Goal: Task Accomplishment & Management: Manage account settings

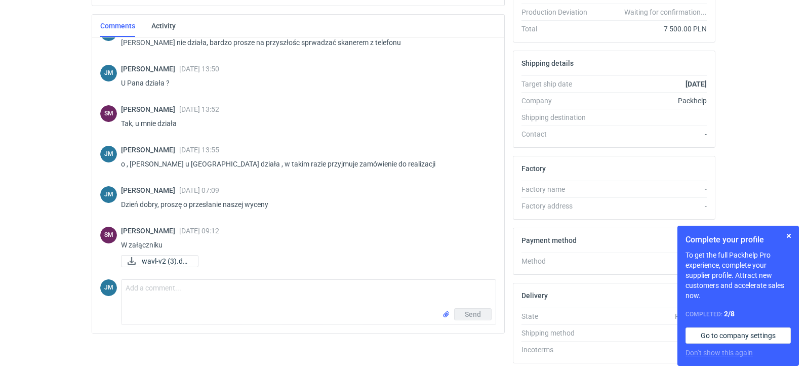
scroll to position [276, 0]
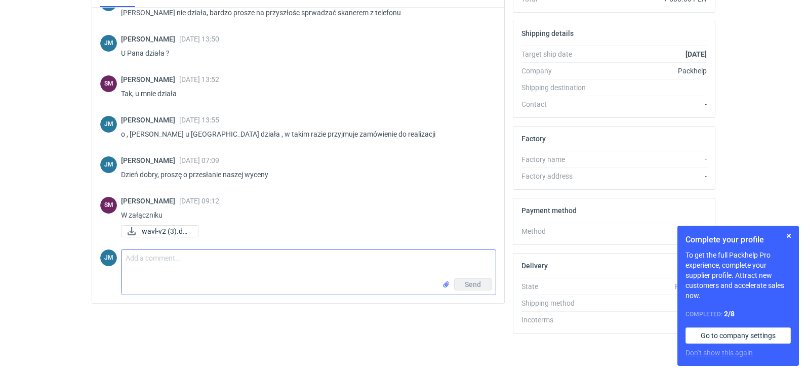
click at [159, 266] on textarea "Comment message" at bounding box center [308, 264] width 374 height 28
type textarea "Dziekuje"
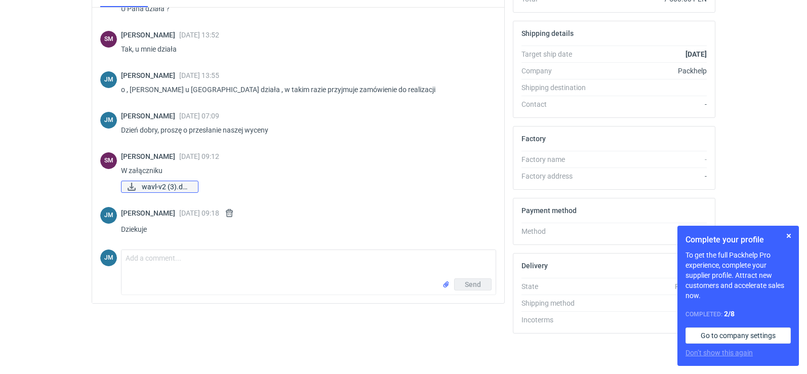
click at [155, 183] on span "wavl-v2 (3).docx" at bounding box center [166, 186] width 48 height 11
click at [132, 263] on textarea "Comment message" at bounding box center [308, 264] width 374 height 28
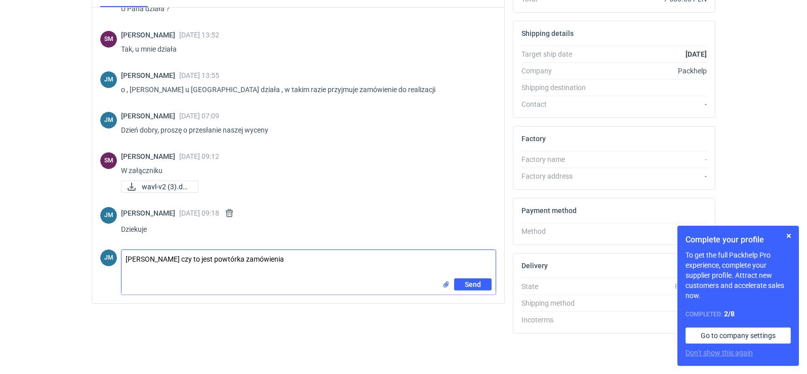
click at [124, 253] on textarea "Panie Sebastianie czy to jest powtórka zamówienia" at bounding box center [308, 264] width 374 height 28
drag, startPoint x: 313, startPoint y: 262, endPoint x: 65, endPoint y: 262, distance: 248.5
click at [154, 186] on span "wavl-v2 (3).docx" at bounding box center [166, 186] width 48 height 11
click at [174, 186] on span "wavl-v2 (3).docx" at bounding box center [166, 186] width 48 height 11
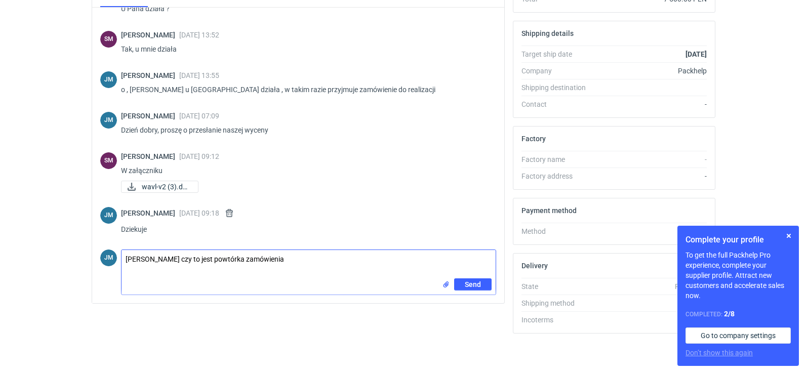
click at [320, 266] on textarea "Panie Sebastianie czy to jest powtórka zamówienia" at bounding box center [308, 264] width 374 height 28
type textarea "[PERSON_NAME] czy to jest powtórka zamówienia ? jeżeli tak to proszę m to napis…"
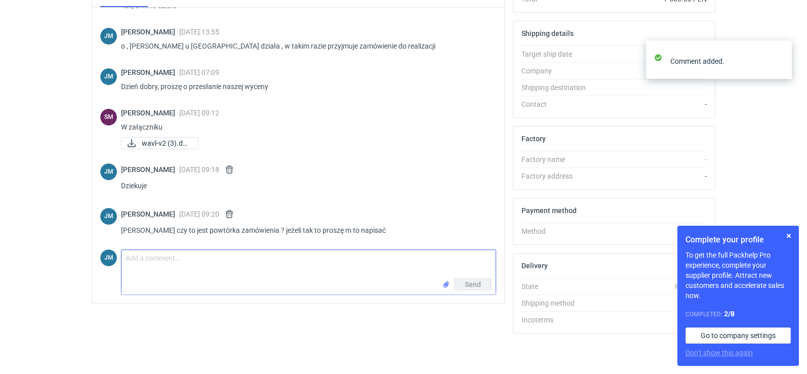
scroll to position [311, 0]
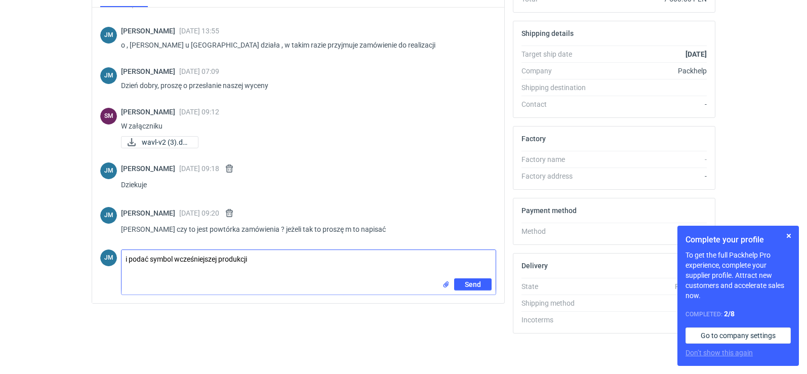
type textarea "i podać symbol wcześniejszej produkcji"
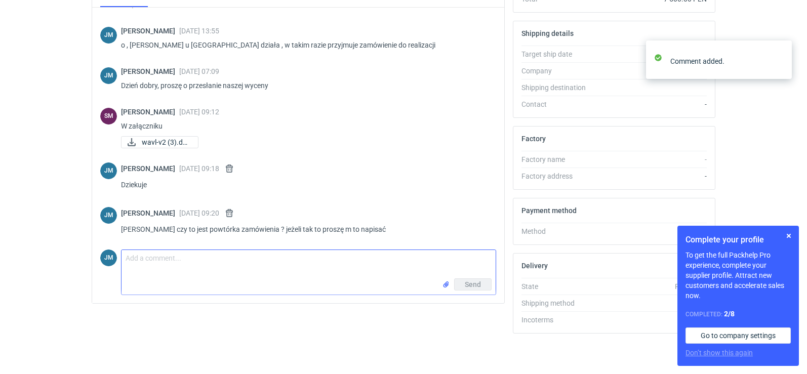
scroll to position [356, 0]
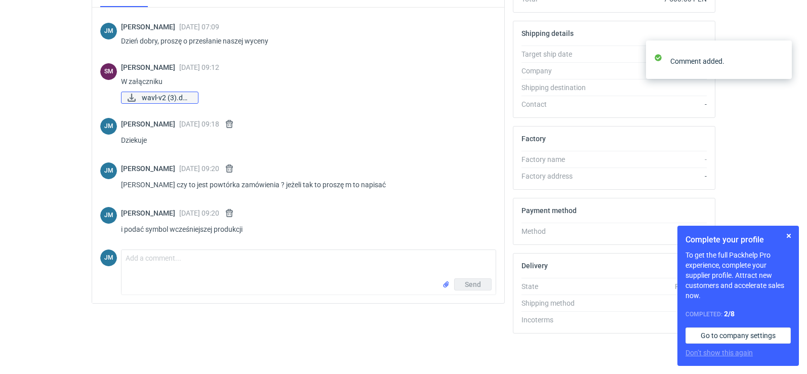
click at [159, 96] on span "wavl-v2 (3).docx" at bounding box center [166, 97] width 48 height 11
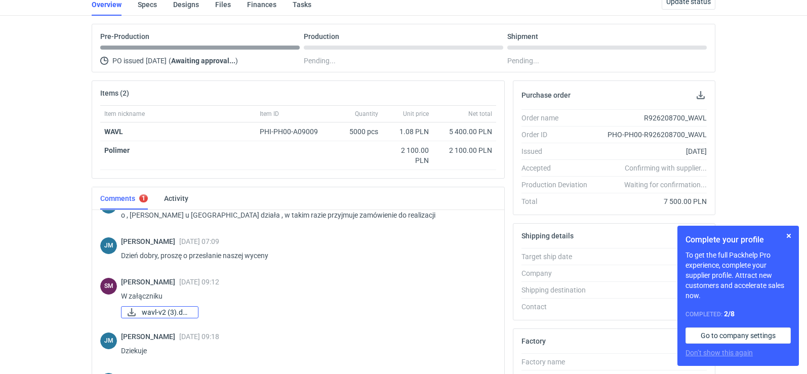
scroll to position [276, 0]
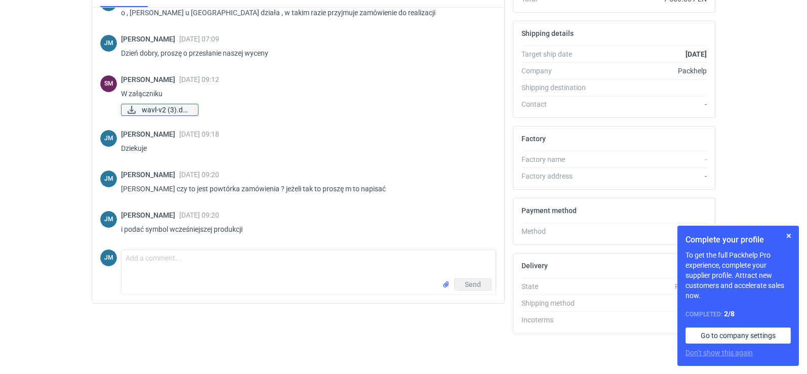
click at [152, 110] on span "wavl-v2 (3).docx" at bounding box center [166, 109] width 48 height 11
click at [170, 268] on textarea "Comment message" at bounding box center [308, 264] width 374 height 28
click at [149, 269] on textarea "Comment message" at bounding box center [308, 264] width 374 height 28
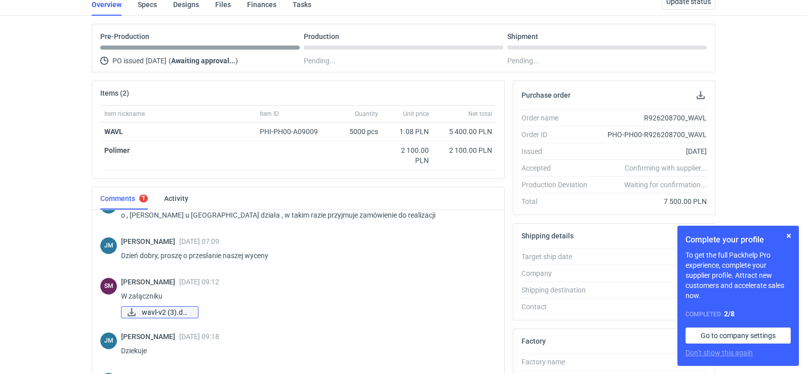
click at [158, 314] on span "wavl-v2 (3).docx" at bounding box center [166, 312] width 48 height 11
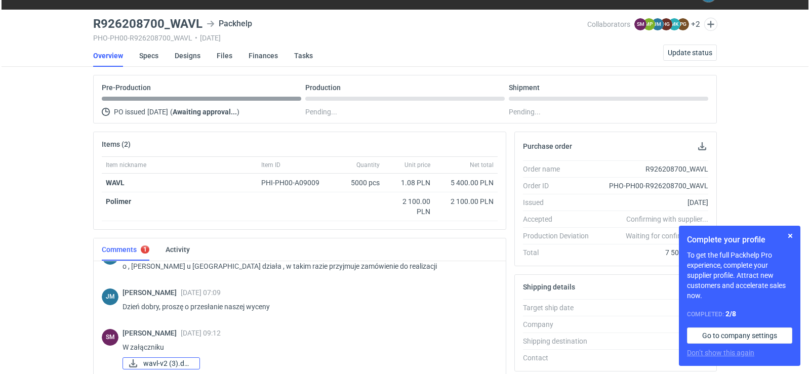
scroll to position [0, 0]
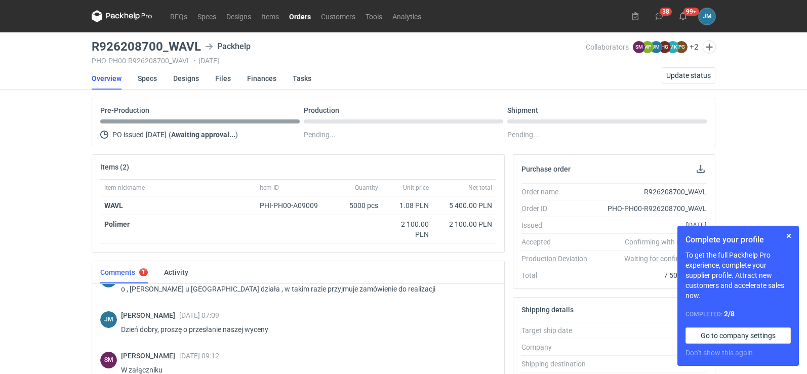
click at [115, 13] on icon at bounding box center [122, 16] width 61 height 12
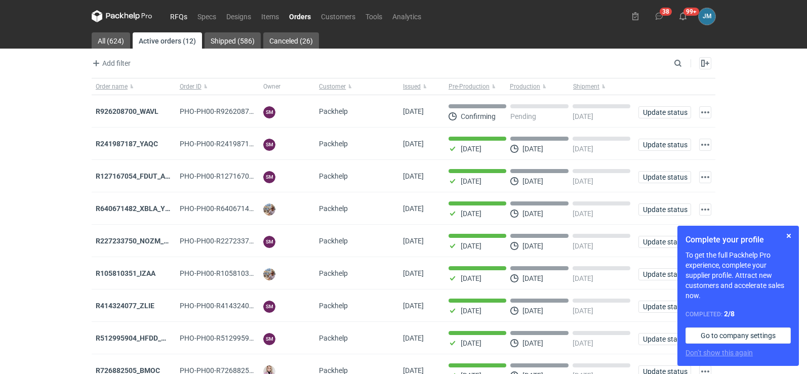
click at [178, 15] on link "RFQs" at bounding box center [178, 16] width 27 height 12
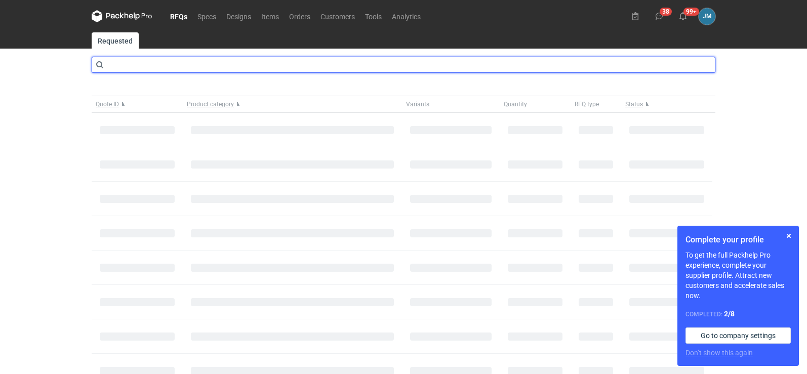
click at [142, 63] on input "text" at bounding box center [404, 65] width 624 height 16
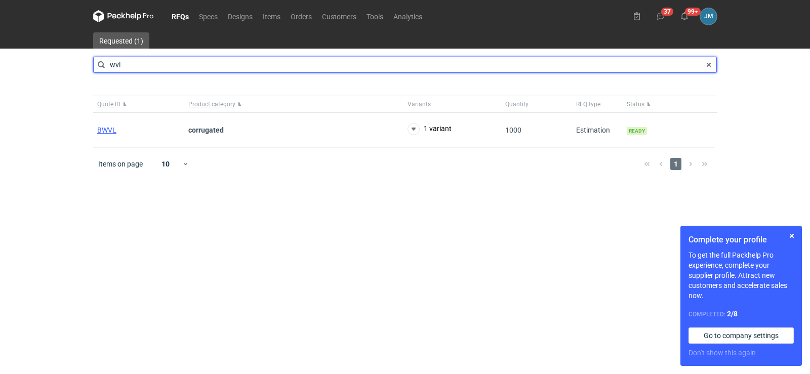
drag, startPoint x: 142, startPoint y: 63, endPoint x: 61, endPoint y: 71, distance: 81.3
click at [61, 71] on div "RFQs Specs Designs Items Orders Customers Tools Analytics 37 99+ JM Joanna Myśl…" at bounding box center [405, 187] width 810 height 374
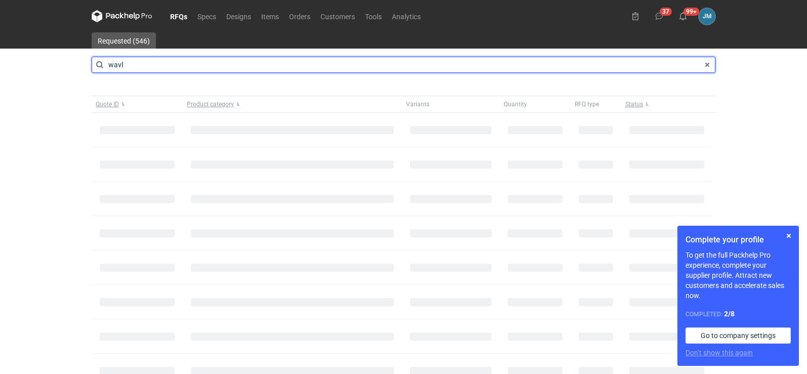
type input "wavl"
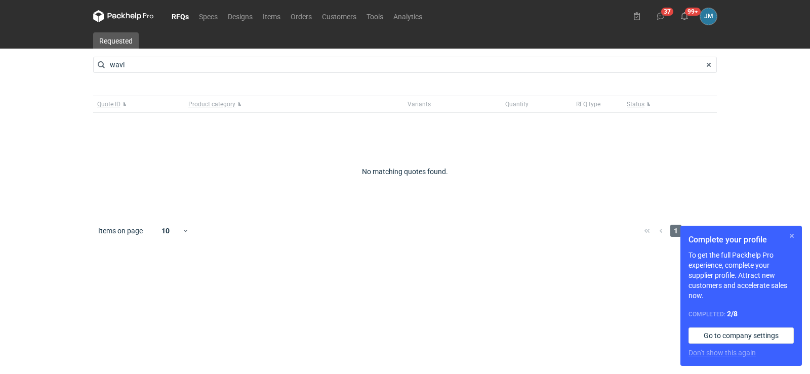
click at [792, 237] on button "button" at bounding box center [792, 236] width 12 height 12
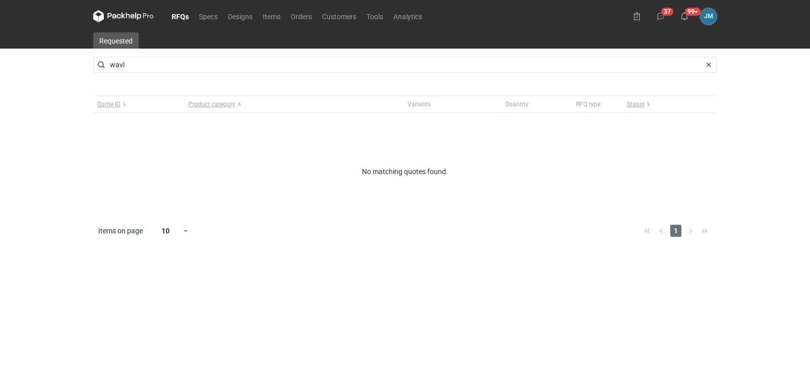
click at [121, 9] on nav "RFQs Specs Designs Items Orders Customers Tools Analytics" at bounding box center [260, 16] width 334 height 32
click at [123, 14] on icon at bounding box center [123, 16] width 61 height 12
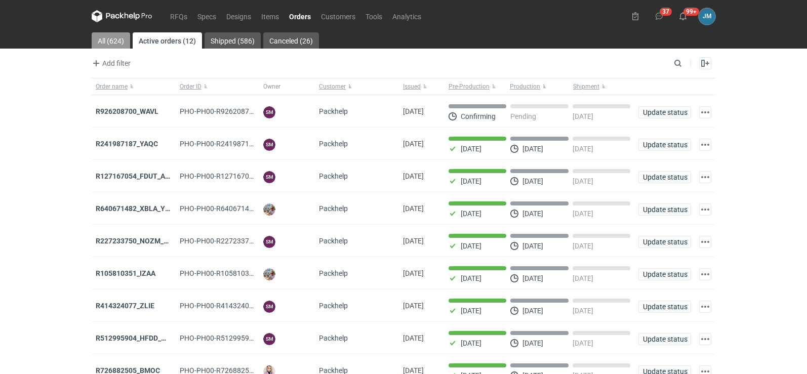
click at [104, 35] on link "All (624)" at bounding box center [111, 40] width 38 height 16
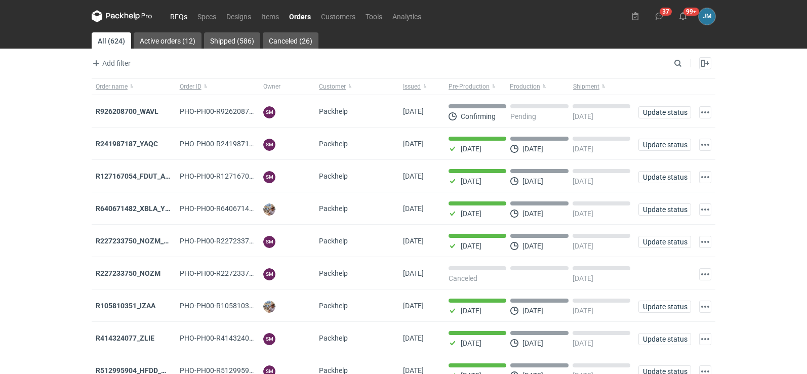
click at [179, 17] on link "RFQs" at bounding box center [178, 16] width 27 height 12
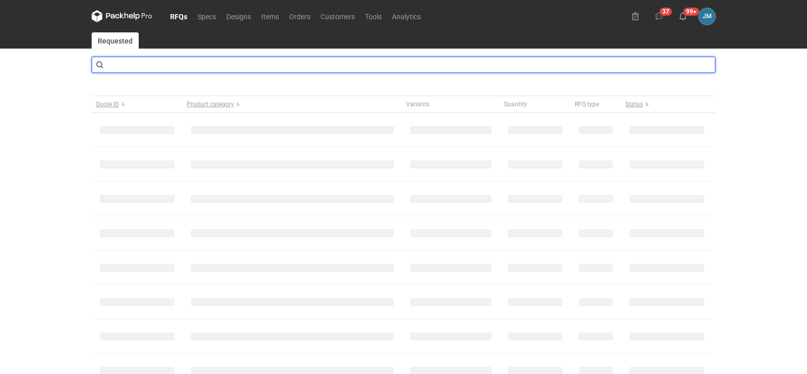
click at [125, 65] on input "text" at bounding box center [404, 65] width 624 height 16
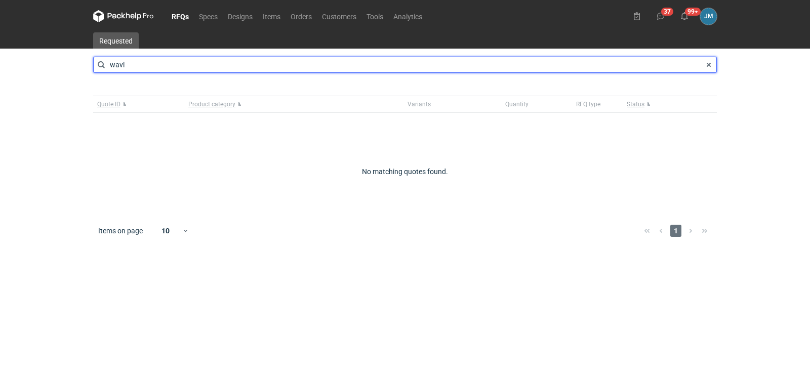
type input "wavl"
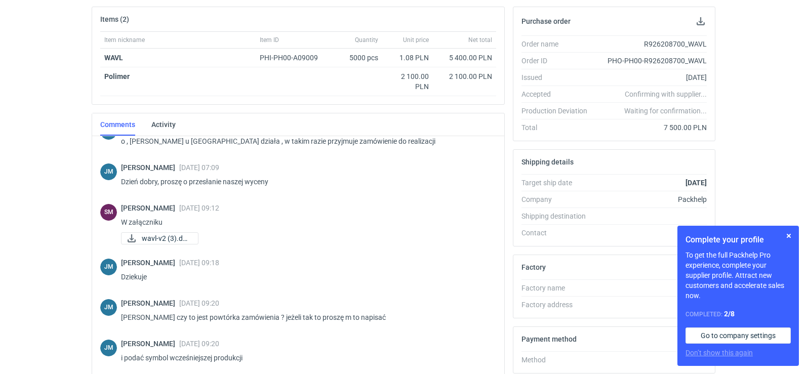
scroll to position [276, 0]
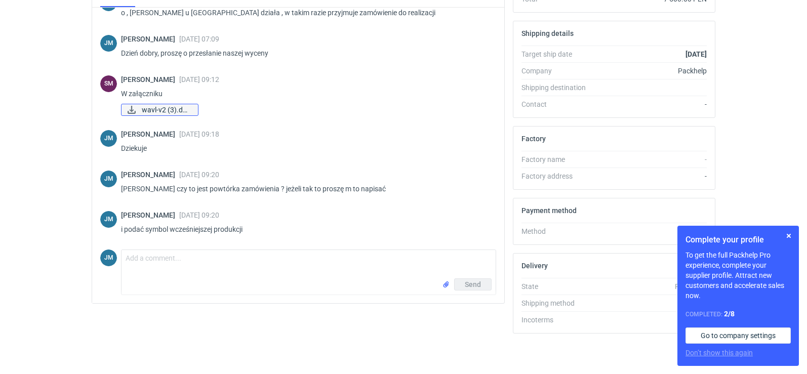
click at [144, 113] on span "wavl-v2 (3).docx" at bounding box center [166, 109] width 48 height 11
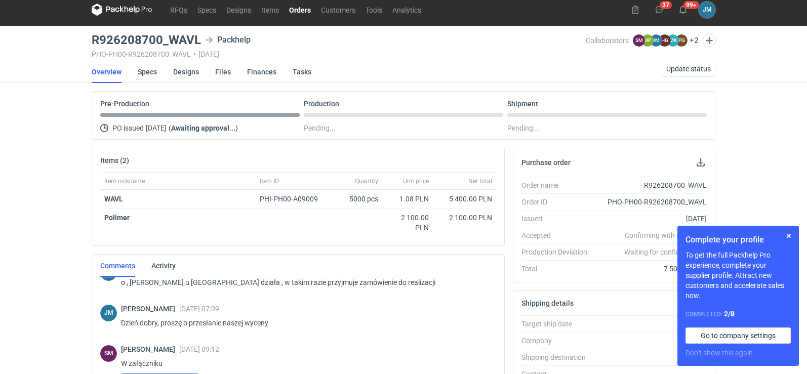
scroll to position [0, 0]
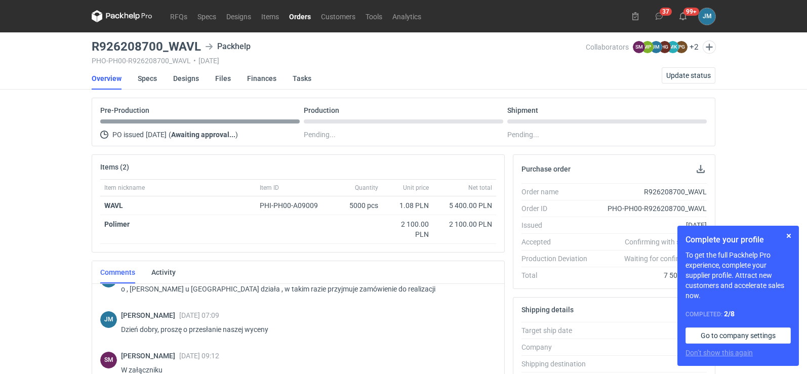
click at [124, 20] on icon at bounding box center [122, 16] width 61 height 12
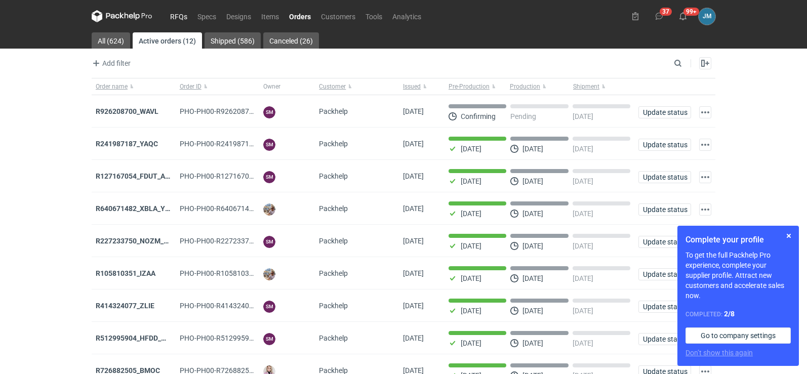
click at [174, 11] on link "RFQs" at bounding box center [178, 16] width 27 height 12
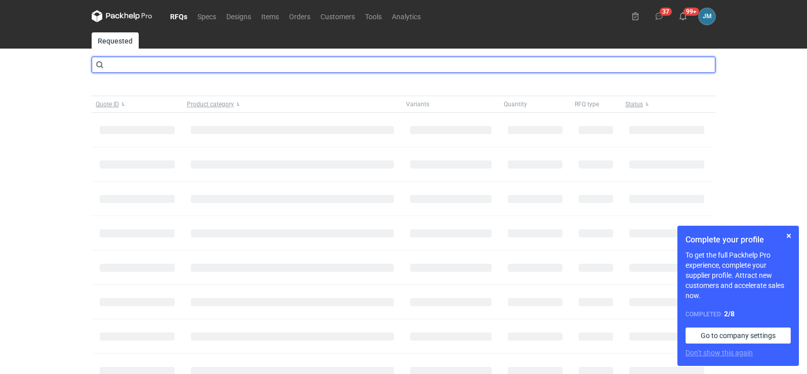
click at [123, 67] on input "text" at bounding box center [404, 65] width 624 height 16
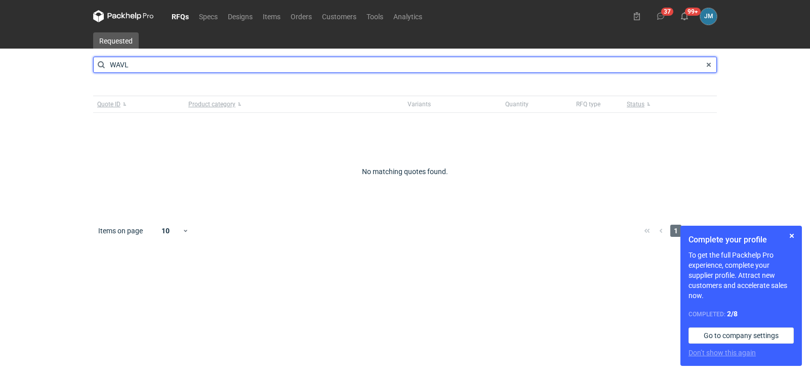
type input "WAVL"
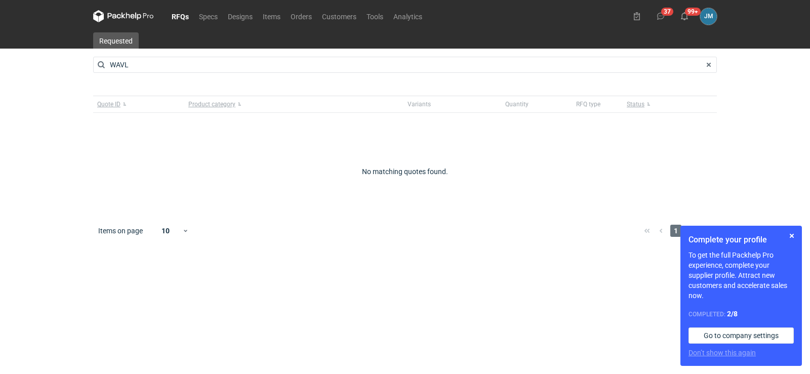
click at [126, 19] on icon at bounding box center [123, 16] width 61 height 12
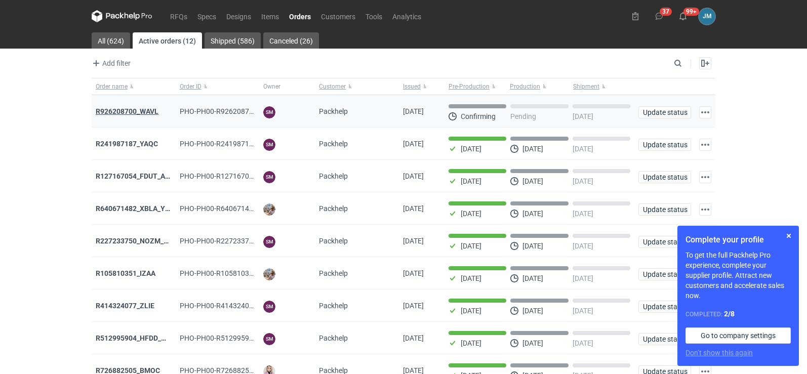
click at [118, 107] on strong "R926208700_WAVL" at bounding box center [127, 111] width 63 height 8
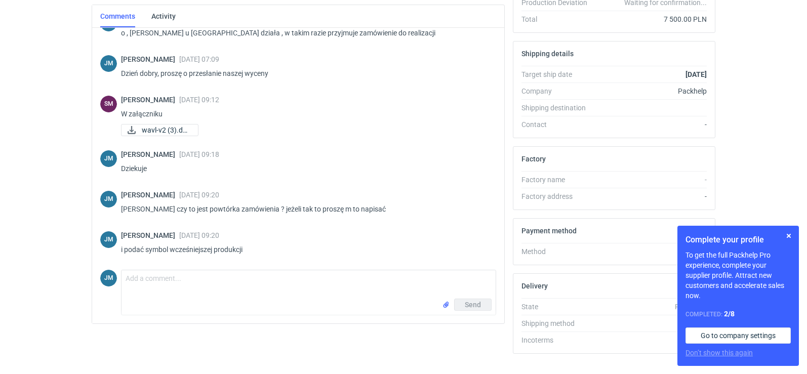
scroll to position [276, 0]
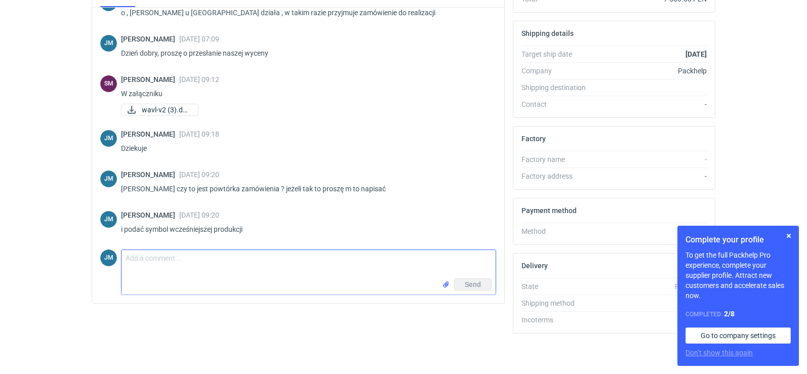
click at [162, 274] on textarea "Comment message" at bounding box center [308, 264] width 374 height 28
click at [183, 261] on textarea "Panie Sebastianie ja nie mogę znależć tej wysceny w systemie" at bounding box center [308, 264] width 374 height 28
click at [361, 262] on textarea "[PERSON_NAME],ja nie mogę znależć tej wysceny w systemie" at bounding box center [308, 264] width 374 height 28
type textarea "[PERSON_NAME],ja nie mogę znależć tej wysceny w systemie"
click at [474, 279] on button "Send" at bounding box center [472, 284] width 37 height 12
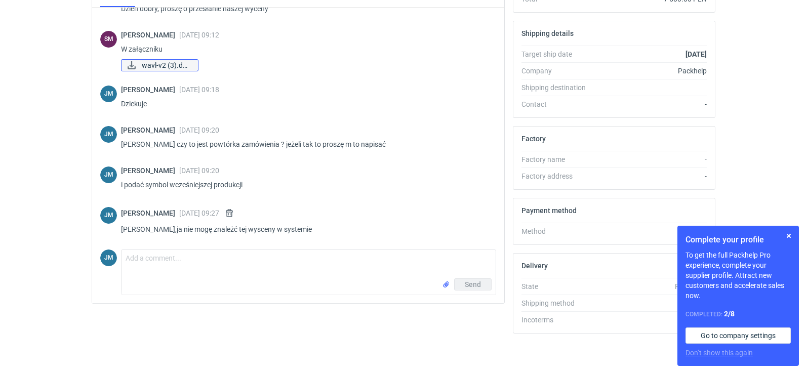
click at [160, 66] on span "wavl-v2 (3).docx" at bounding box center [166, 65] width 48 height 11
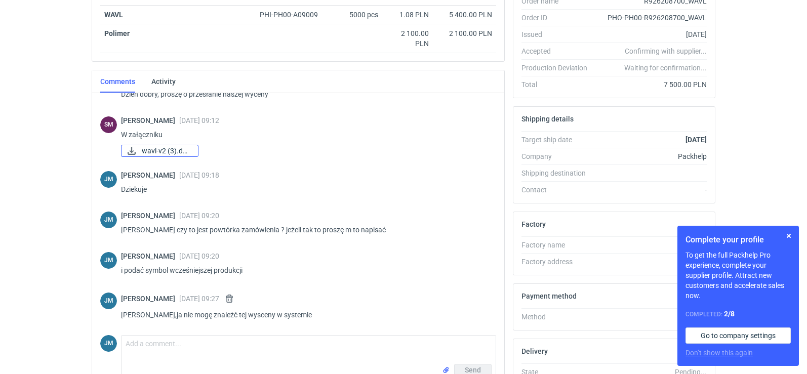
scroll to position [202, 0]
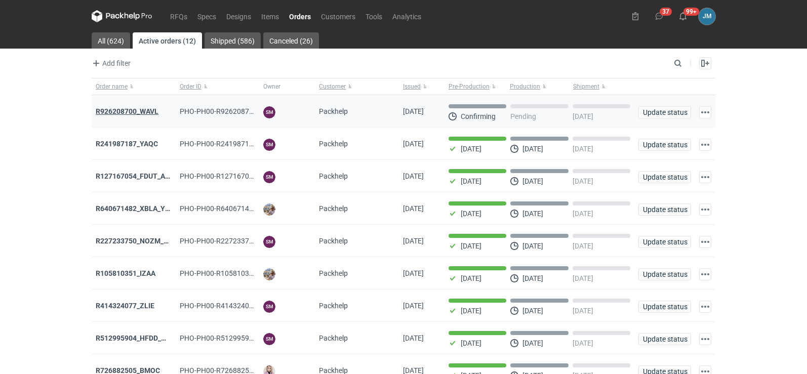
click at [134, 111] on strong "R926208700_WAVL" at bounding box center [127, 111] width 63 height 8
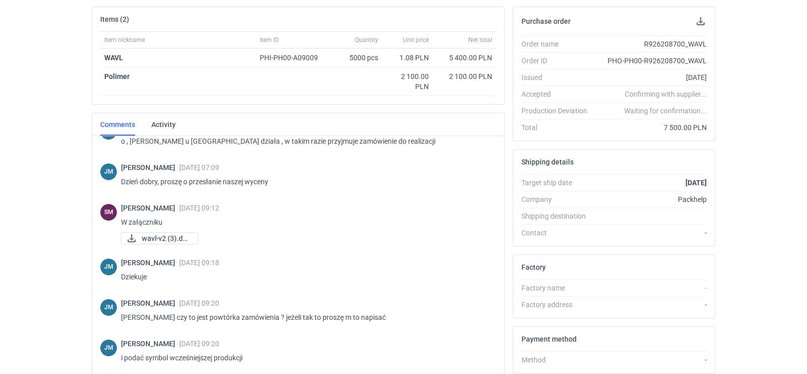
scroll to position [276, 0]
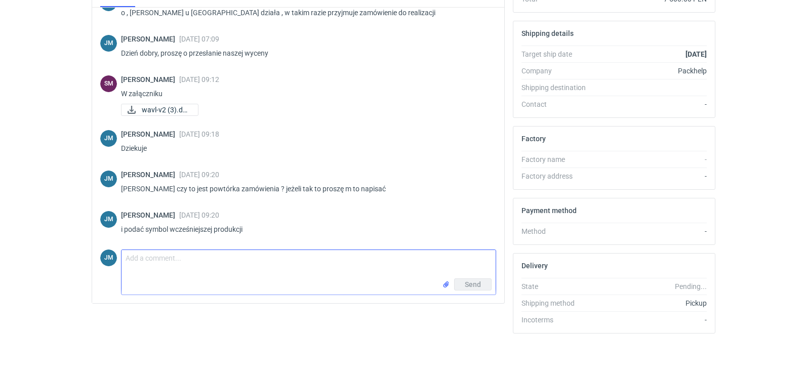
click at [153, 261] on textarea "Comment message" at bounding box center [308, 264] width 374 height 28
type textarea "Panie Sebastianie ja nie mogę znależc"
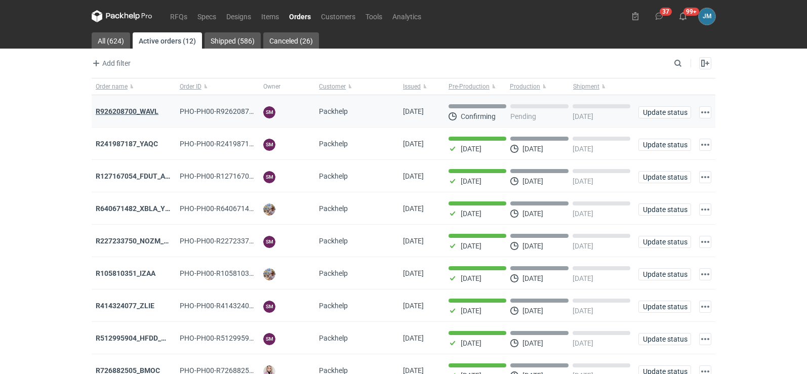
click at [130, 114] on strong "R926208700_WAVL" at bounding box center [127, 111] width 63 height 8
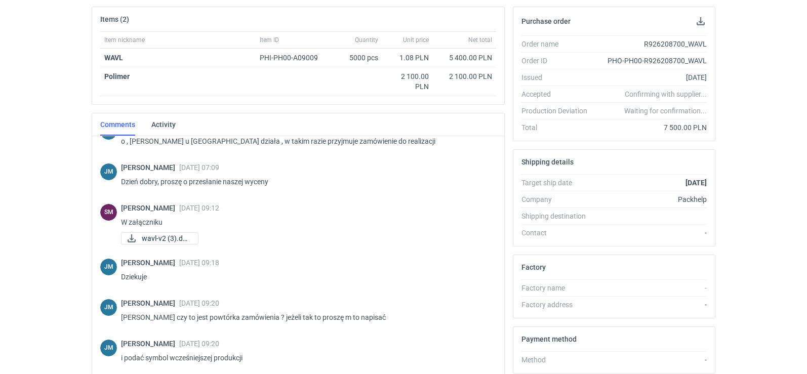
scroll to position [276, 0]
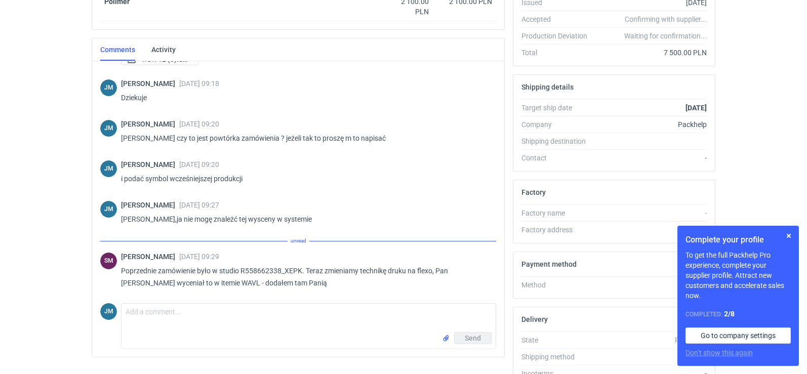
scroll to position [276, 0]
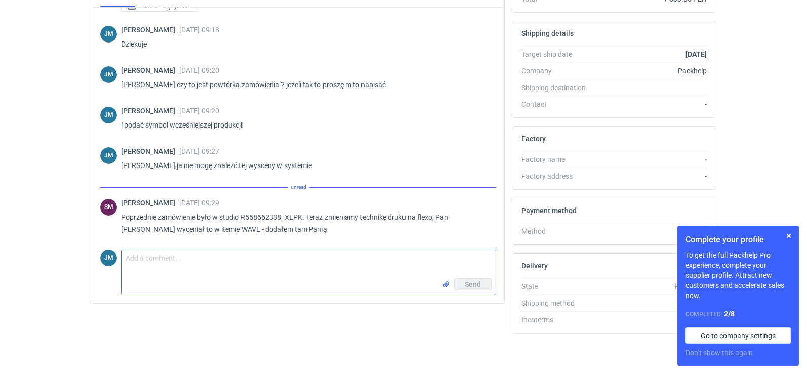
click at [151, 271] on textarea "Comment message" at bounding box center [308, 264] width 374 height 28
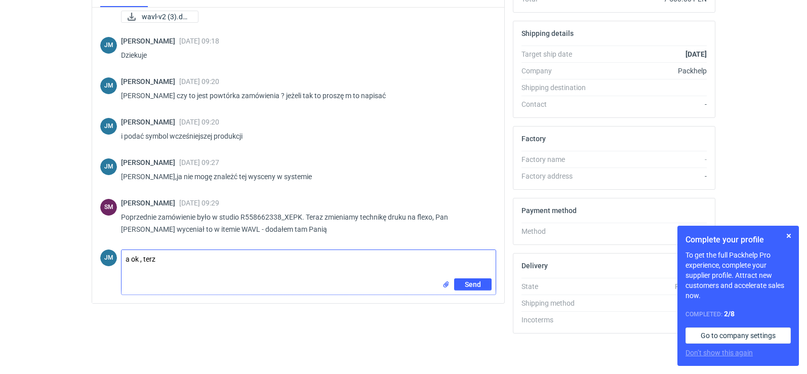
type textarea "a ok , ter"
drag, startPoint x: 174, startPoint y: 264, endPoint x: 27, endPoint y: 244, distance: 148.0
drag, startPoint x: 204, startPoint y: 230, endPoint x: 189, endPoint y: 230, distance: 15.2
click at [189, 230] on p "Poprzednie zamówienie było w studio R558662338_XEPK. Teraz zmieniamy technikę d…" at bounding box center [304, 223] width 367 height 24
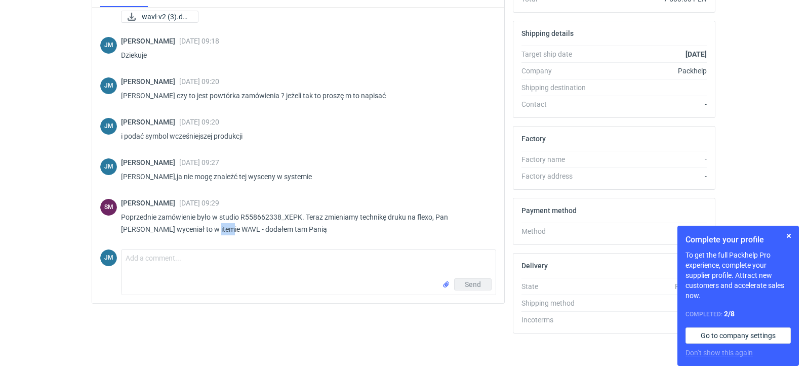
copy p "WAVL"
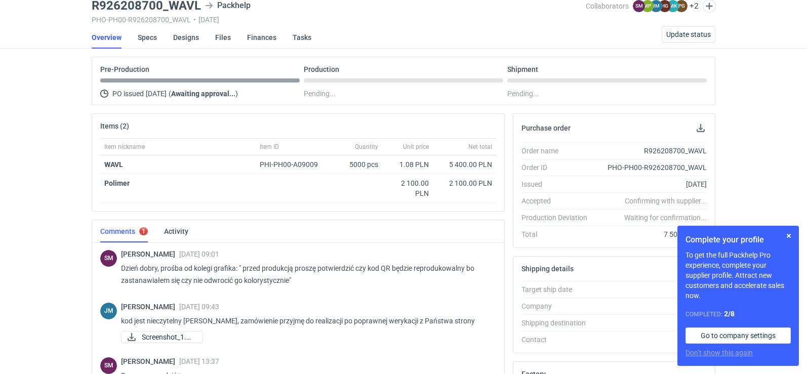
scroll to position [0, 0]
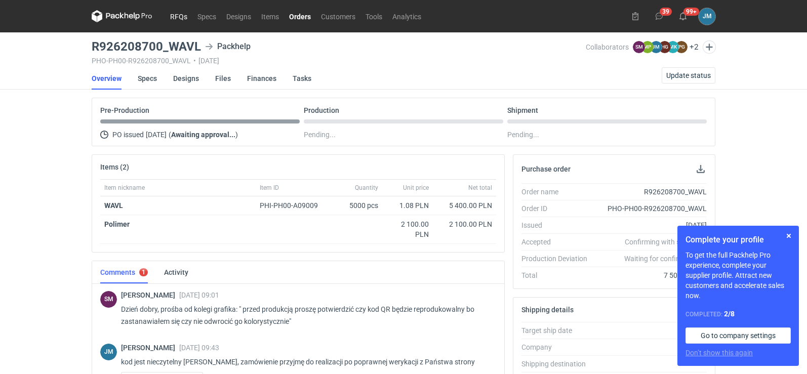
click at [183, 18] on link "RFQs" at bounding box center [178, 16] width 27 height 12
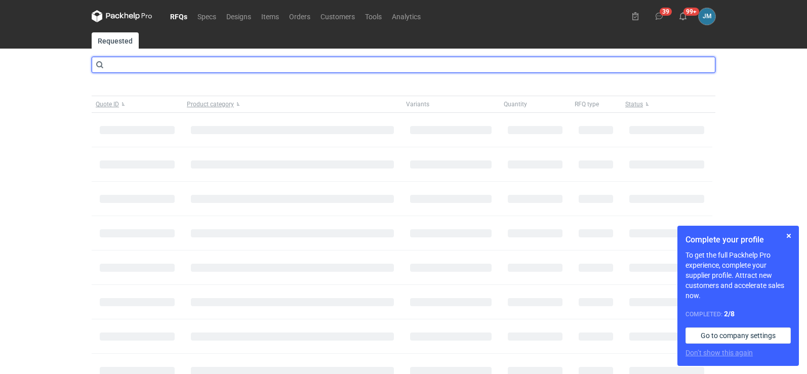
click at [161, 68] on input "text" at bounding box center [404, 65] width 624 height 16
type input "WAVL"
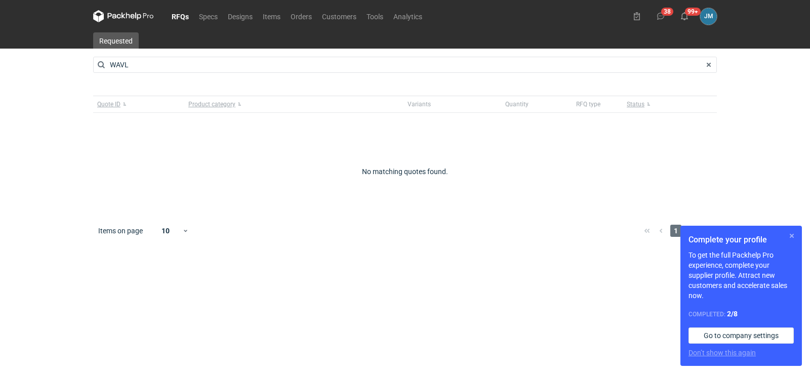
click at [794, 241] on button "button" at bounding box center [792, 236] width 12 height 12
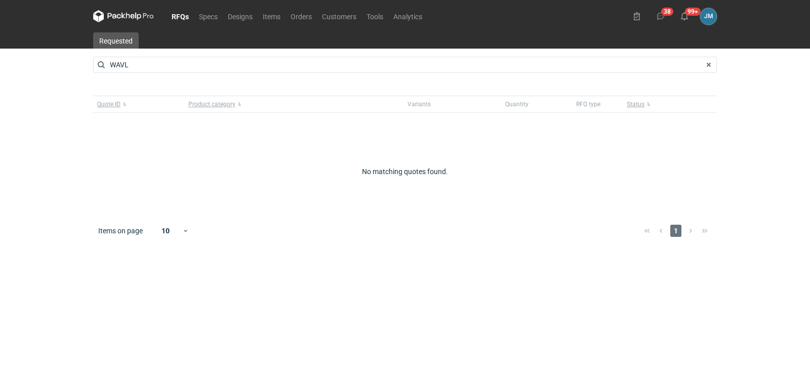
click at [117, 19] on icon at bounding box center [123, 16] width 61 height 12
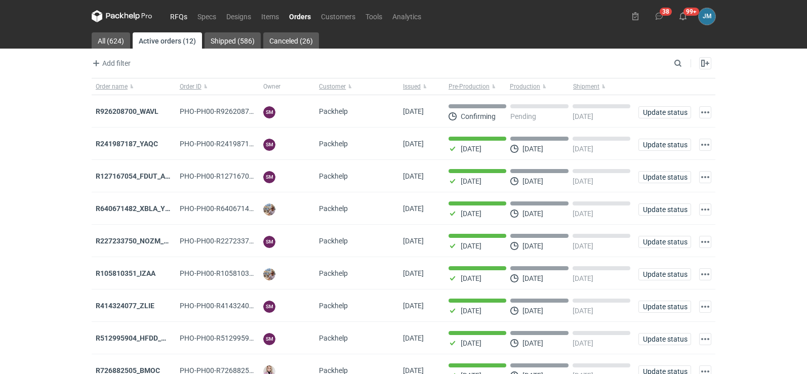
click at [178, 20] on link "RFQs" at bounding box center [178, 16] width 27 height 12
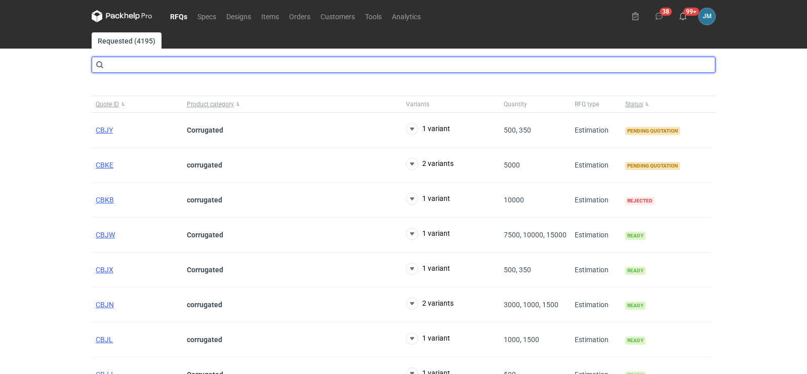
click at [140, 66] on input "text" at bounding box center [404, 65] width 624 height 16
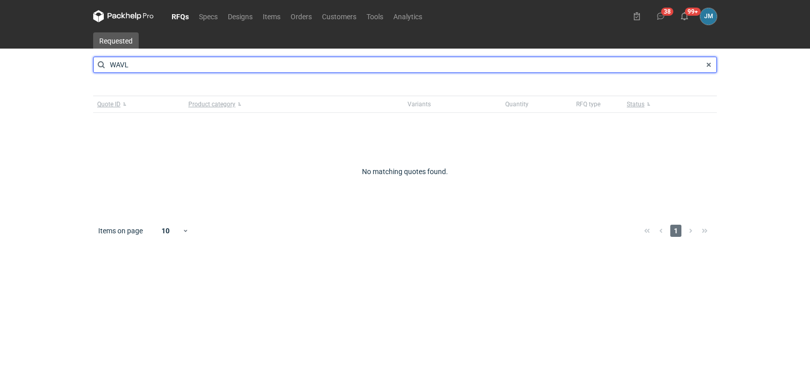
type input "WAVL"
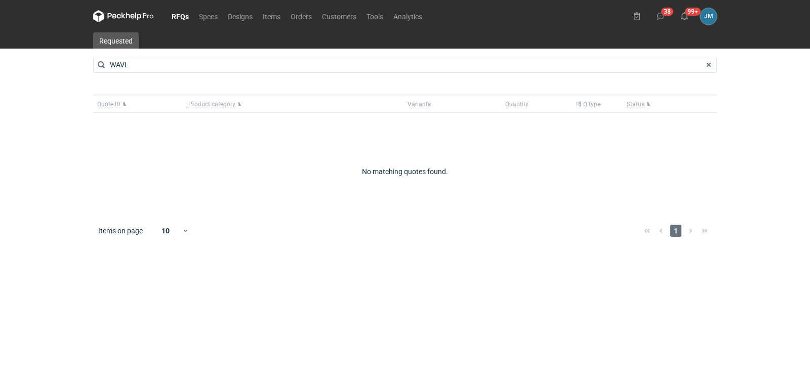
click at [127, 16] on icon at bounding box center [128, 16] width 4 height 6
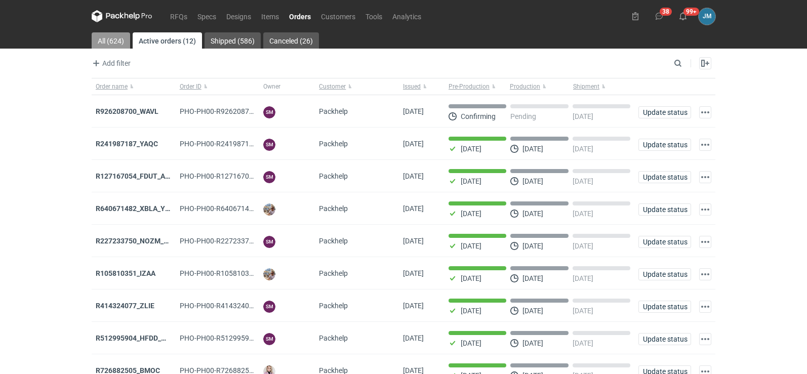
click at [114, 46] on link "All (624)" at bounding box center [111, 40] width 38 height 16
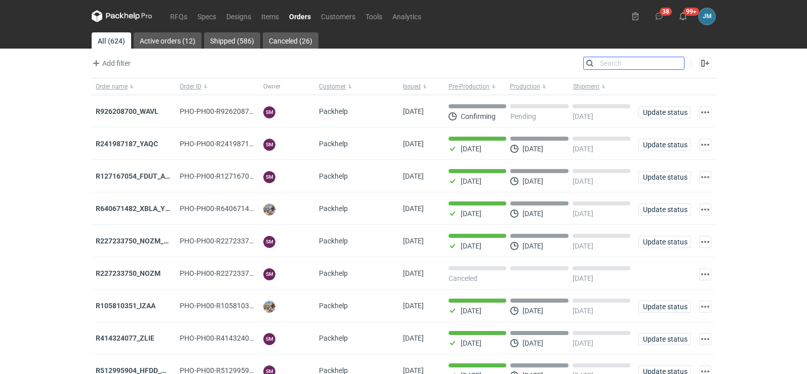
click at [678, 65] on input "Search" at bounding box center [634, 63] width 100 height 12
paste input "WAVL"
type input "WAVL"
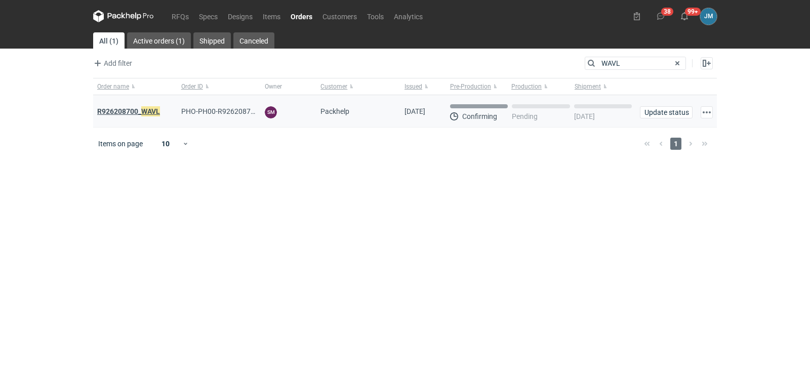
click at [126, 112] on strong "R926208700_ WAVL" at bounding box center [128, 111] width 63 height 11
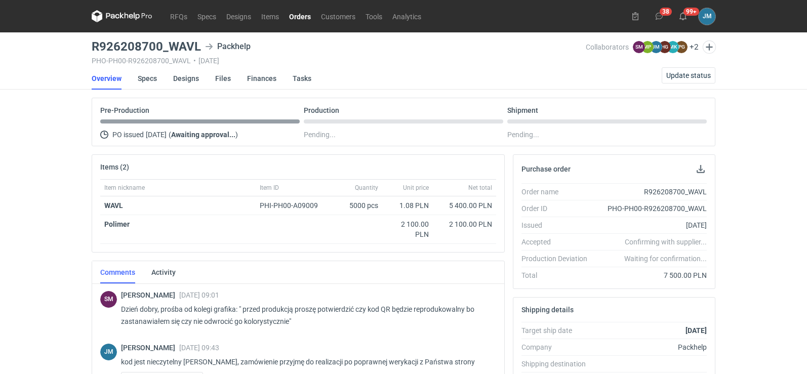
click at [133, 20] on icon at bounding box center [122, 16] width 61 height 12
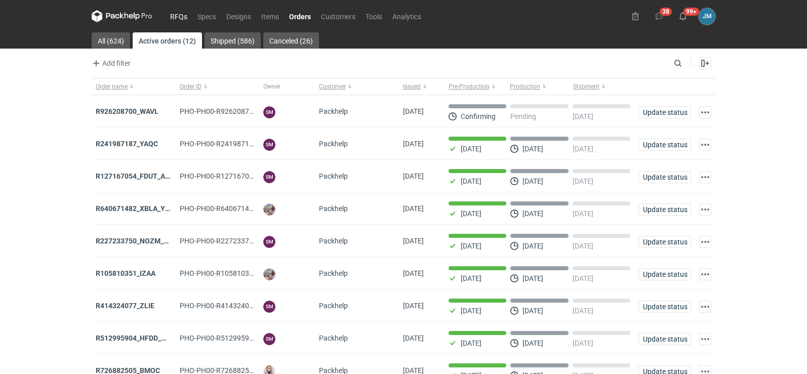
click at [175, 19] on link "RFQs" at bounding box center [178, 16] width 27 height 12
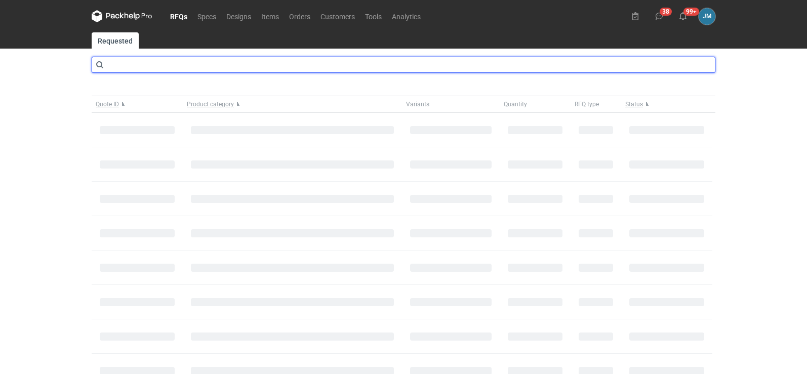
click at [113, 61] on input "text" at bounding box center [404, 65] width 624 height 16
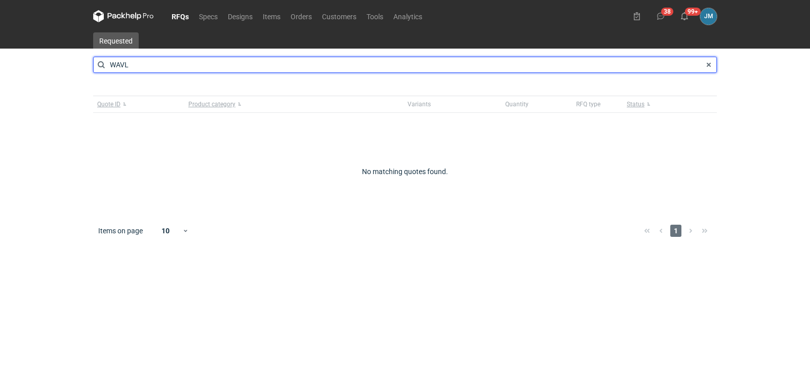
drag, startPoint x: 162, startPoint y: 66, endPoint x: 112, endPoint y: 63, distance: 50.7
click at [110, 63] on input "WAVL" at bounding box center [405, 65] width 624 height 16
type input "WAVL"
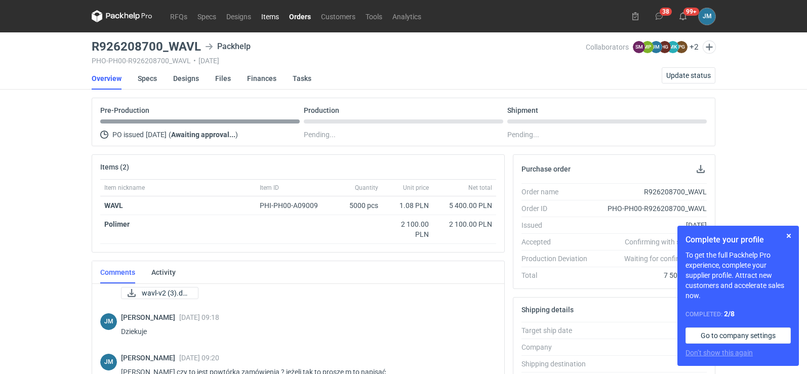
click at [269, 17] on link "Items" at bounding box center [270, 16] width 28 height 12
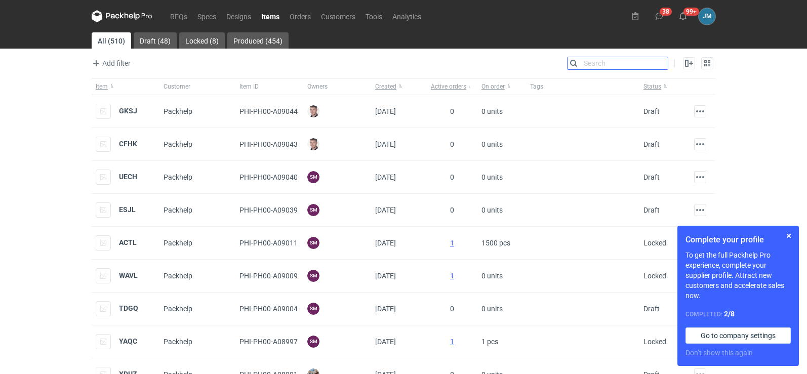
click at [661, 65] on input "Search" at bounding box center [617, 63] width 100 height 12
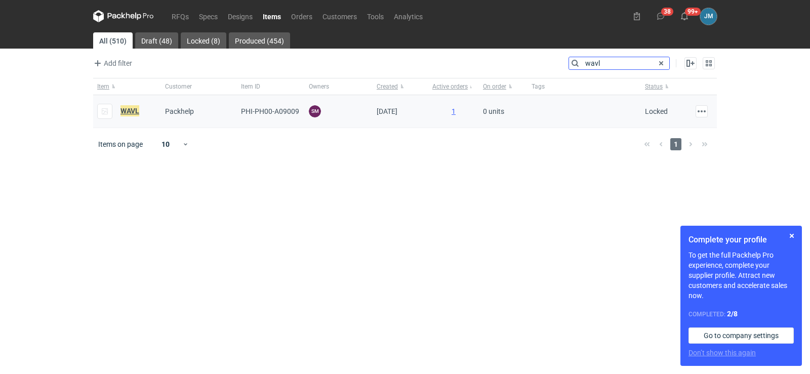
type input "wavl"
click at [129, 112] on em "WAVL" at bounding box center [129, 110] width 19 height 11
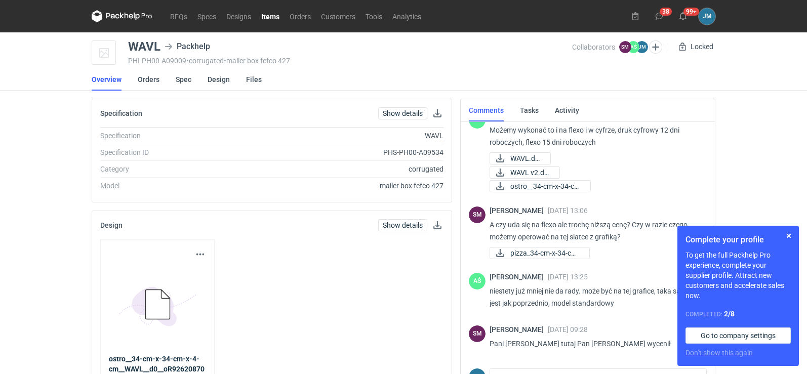
scroll to position [94, 0]
click at [795, 239] on div "Complete your profile To get the full Packhelp Pro experience, complete your su…" at bounding box center [737, 296] width 121 height 140
click at [785, 233] on button "button" at bounding box center [789, 236] width 12 height 12
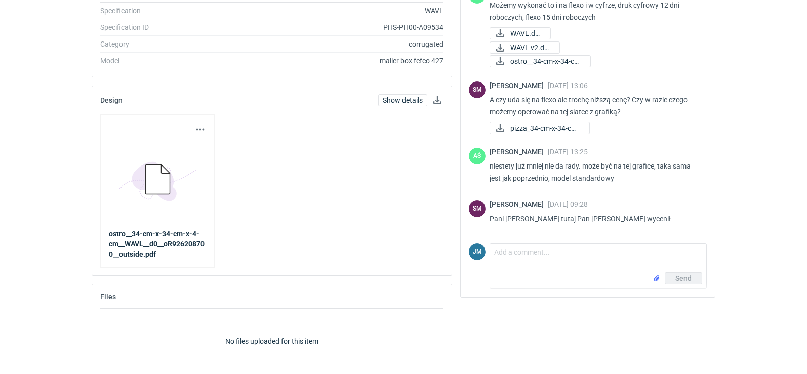
scroll to position [142, 0]
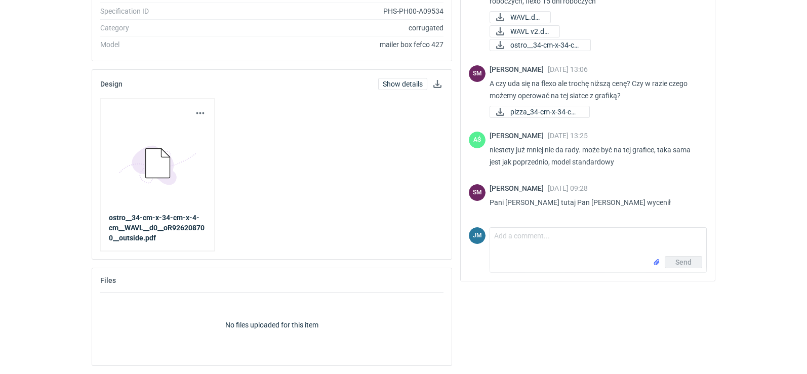
click at [524, 259] on div "Send" at bounding box center [598, 264] width 216 height 16
click at [564, 250] on textarea "Comment message" at bounding box center [598, 242] width 216 height 28
type textarea "mam :)"
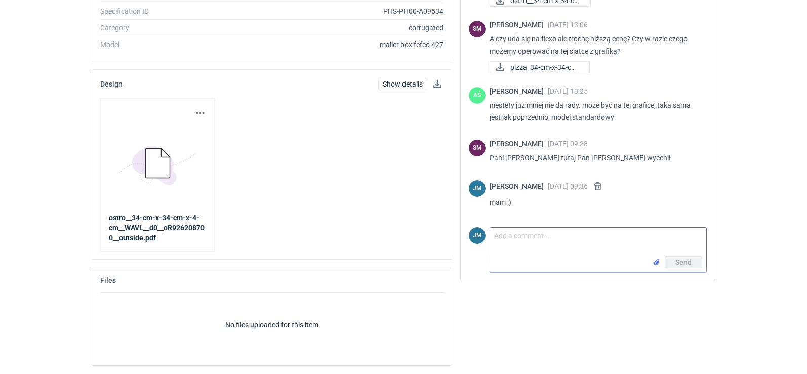
click at [548, 252] on textarea "Comment message" at bounding box center [598, 242] width 216 height 28
type textarea "DZIEKUJE :)"
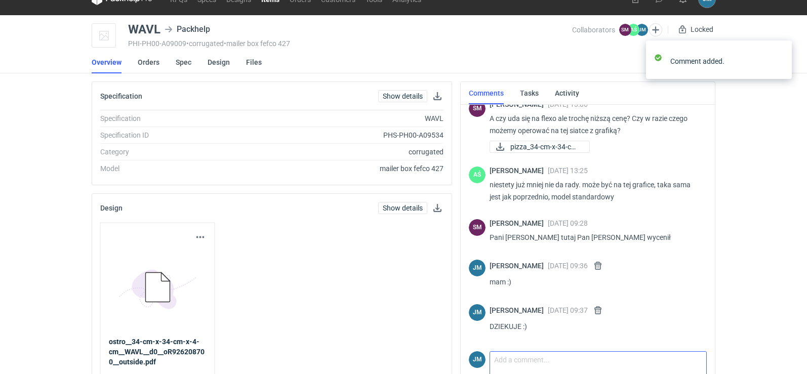
scroll to position [0, 0]
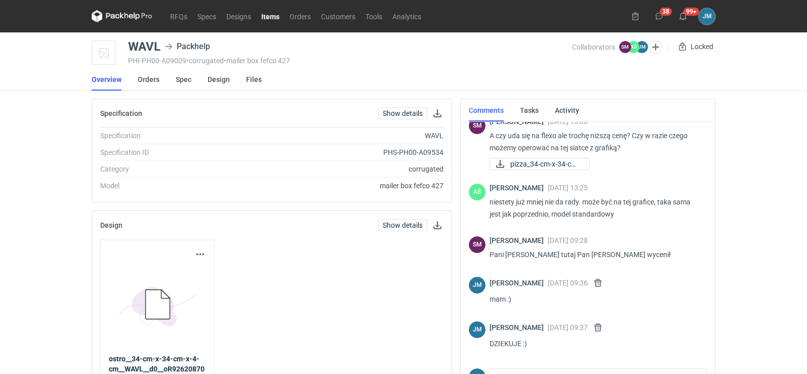
click at [108, 18] on icon at bounding box center [122, 16] width 61 height 12
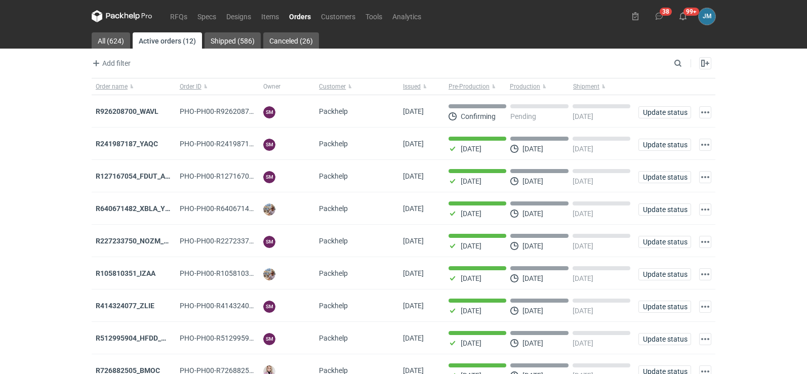
click at [120, 110] on strong "R926208700_WAVL" at bounding box center [127, 111] width 63 height 8
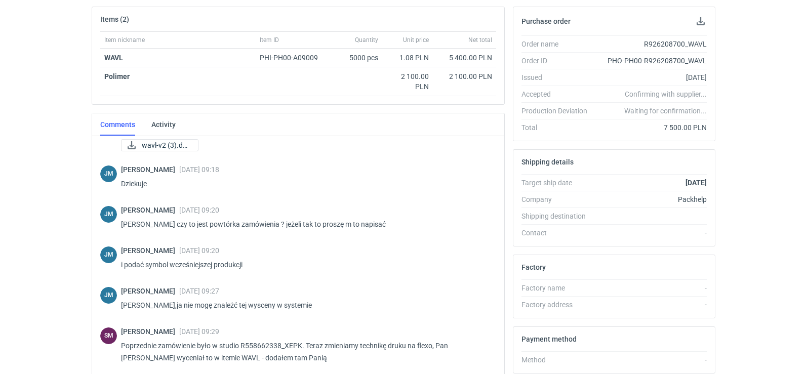
scroll to position [276, 0]
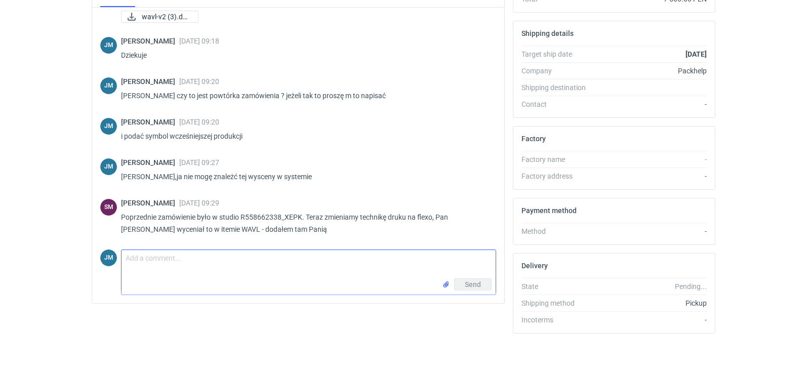
click at [146, 269] on textarea "Comment message" at bounding box center [308, 264] width 374 height 28
type textarea "D"
type textarea "p"
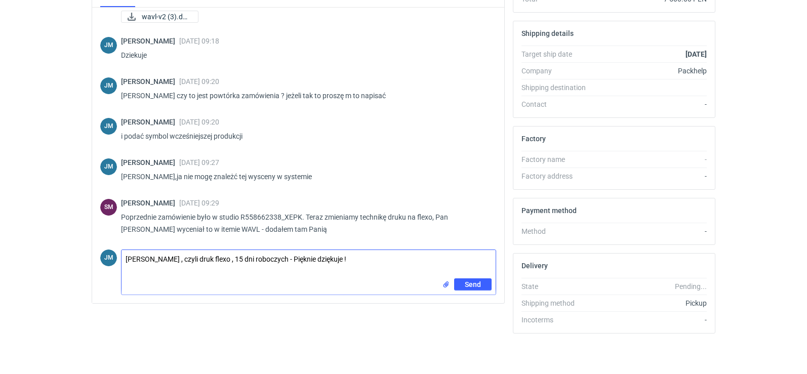
type textarea "[PERSON_NAME] , czyli druk flexo , 15 dni roboczych - Pięknie dziękuje !"
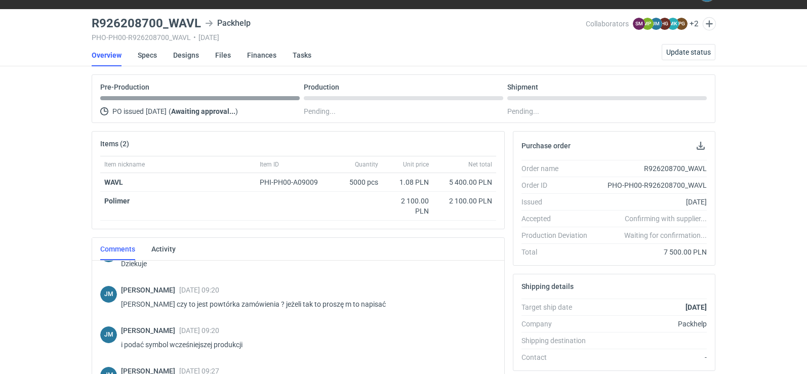
scroll to position [0, 0]
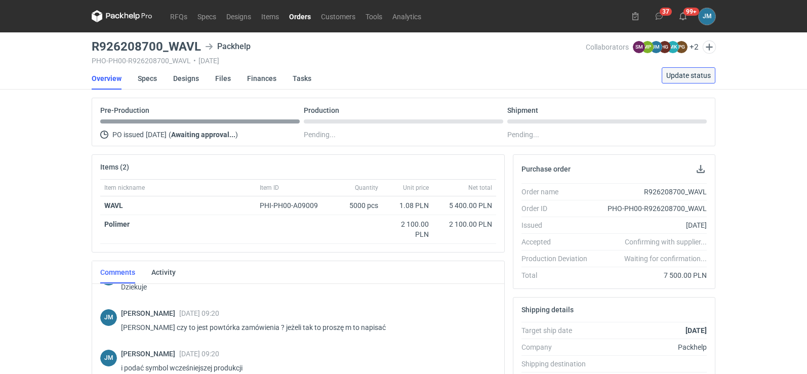
click at [667, 76] on span "Update status" at bounding box center [688, 75] width 45 height 7
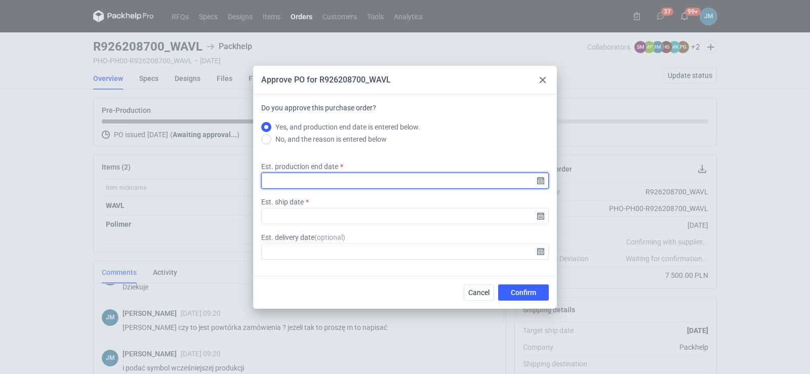
click at [541, 183] on input "Est. production end date" at bounding box center [405, 181] width 288 height 16
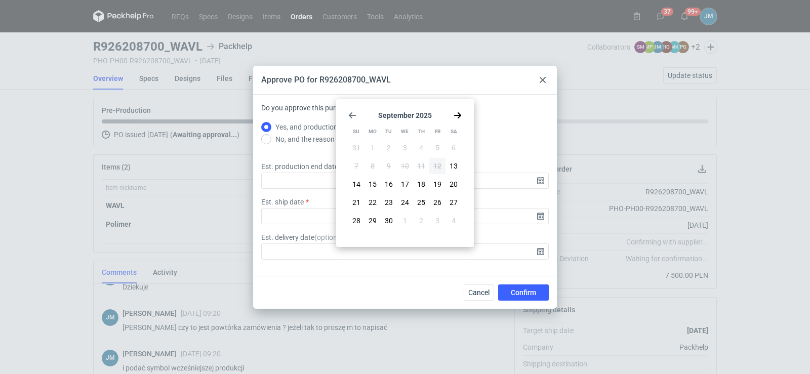
click at [460, 114] on icon "Go forward 1 month" at bounding box center [458, 115] width 8 height 8
click at [404, 150] on span "1" at bounding box center [405, 148] width 4 height 10
type input "2025-10-01"
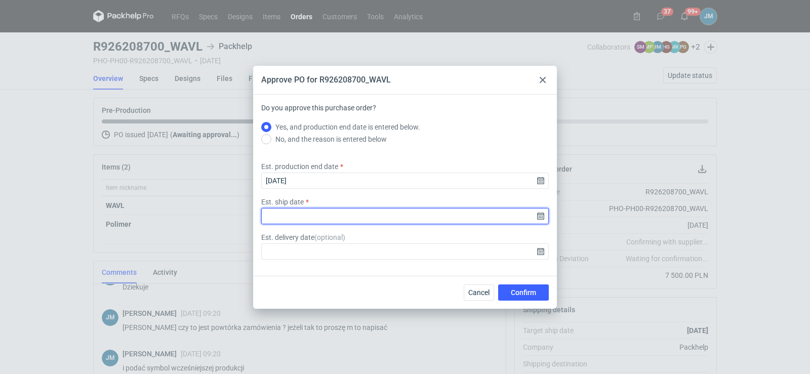
click at [544, 216] on input "Est. ship date" at bounding box center [405, 216] width 288 height 16
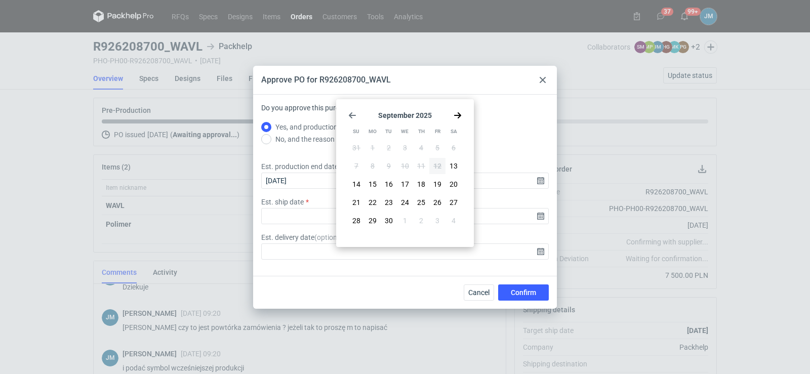
click at [459, 116] on use "Go forward 1 month" at bounding box center [457, 115] width 7 height 6
click at [426, 149] on button "2" at bounding box center [421, 148] width 16 height 16
type input "2025-10-02"
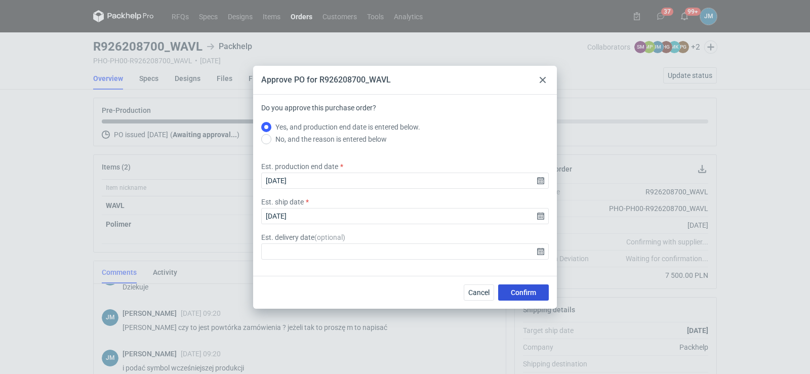
click at [519, 292] on span "Confirm" at bounding box center [523, 292] width 25 height 7
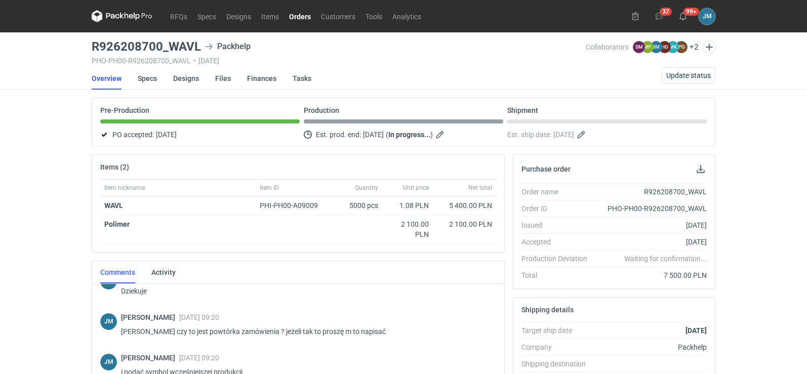
click at [134, 22] on nav "RFQs Specs Designs Items Orders Customers Tools Analytics" at bounding box center [259, 16] width 335 height 32
click at [136, 19] on icon at bounding box center [137, 17] width 6 height 8
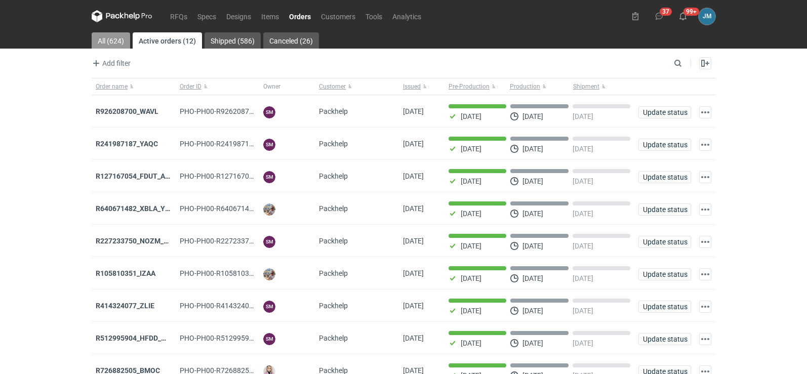
click at [93, 38] on link "All (624)" at bounding box center [111, 40] width 38 height 16
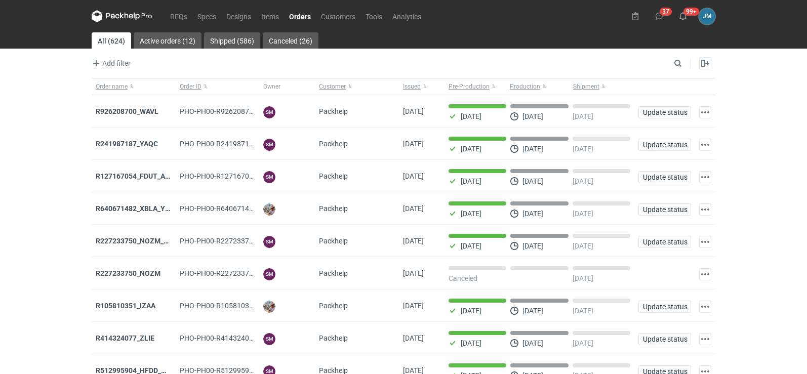
click at [114, 18] on icon at bounding box center [122, 16] width 61 height 12
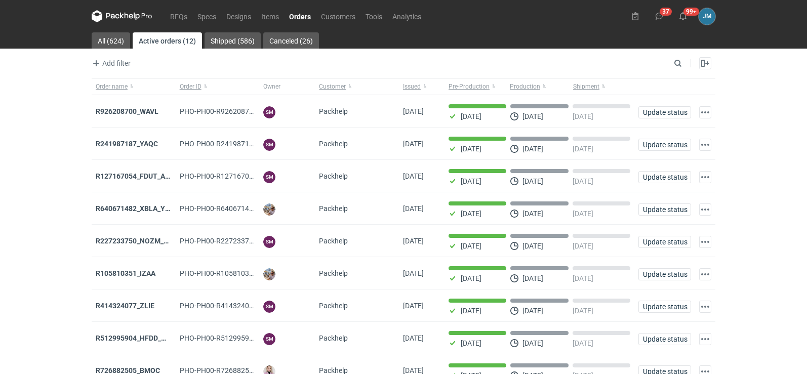
click at [119, 14] on icon at bounding box center [122, 16] width 61 height 12
click at [122, 19] on icon at bounding box center [122, 16] width 61 height 12
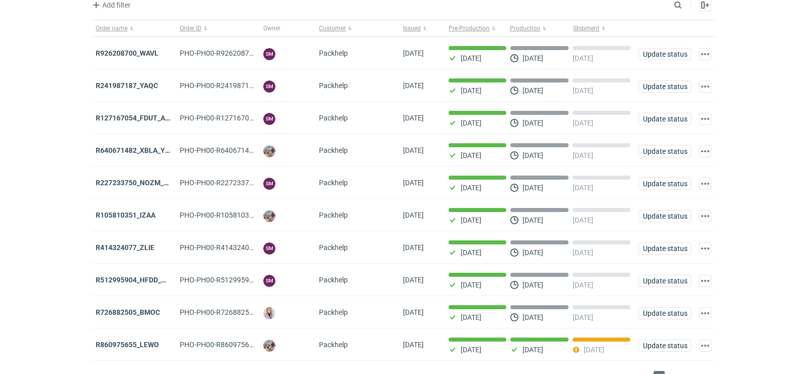
scroll to position [83, 0]
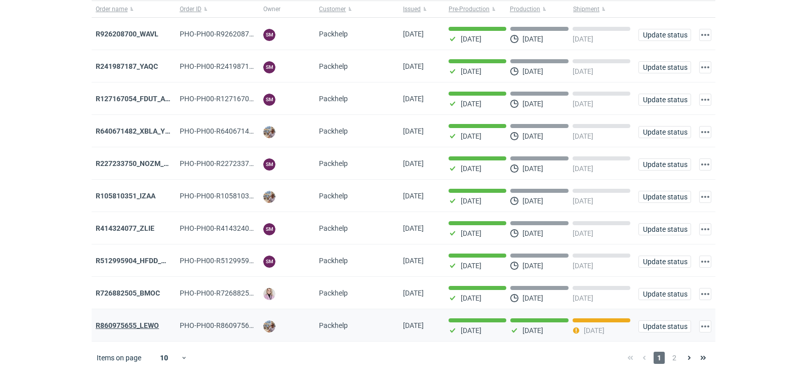
click at [121, 321] on strong "R860975655_LEWO" at bounding box center [127, 325] width 63 height 8
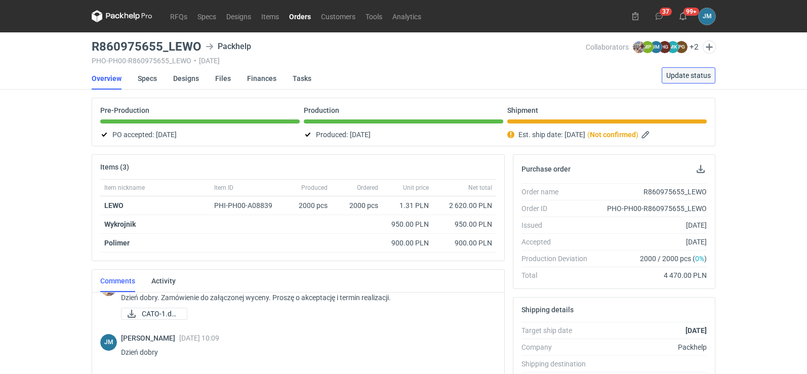
click at [680, 79] on button "Update status" at bounding box center [689, 75] width 54 height 16
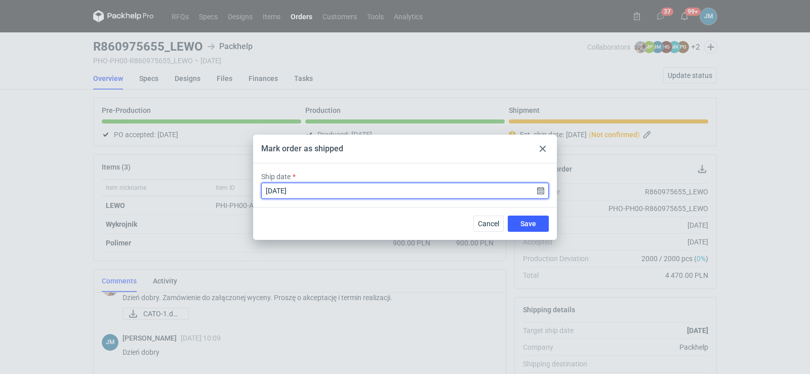
click at [435, 189] on input "[DATE]" at bounding box center [405, 191] width 288 height 16
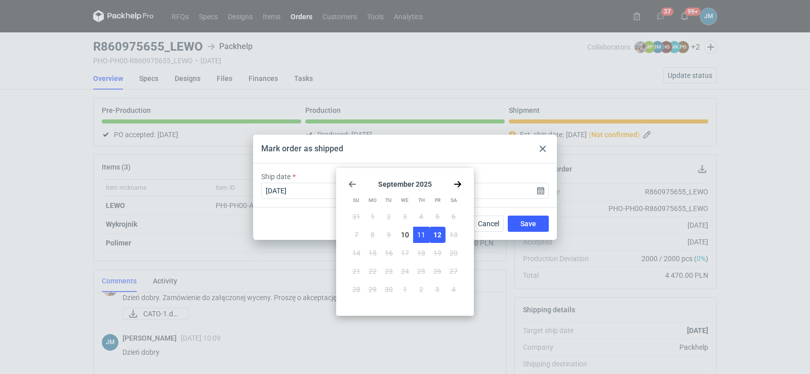
click at [414, 229] on button "11" at bounding box center [421, 235] width 16 height 16
type input "2025-09-11"
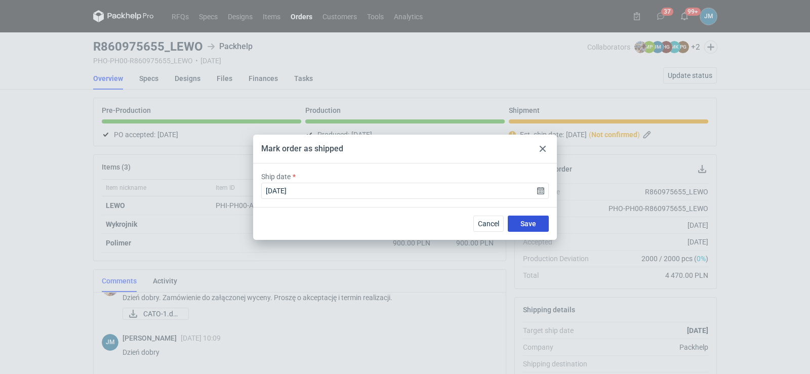
click at [517, 224] on button "Save" at bounding box center [528, 224] width 41 height 16
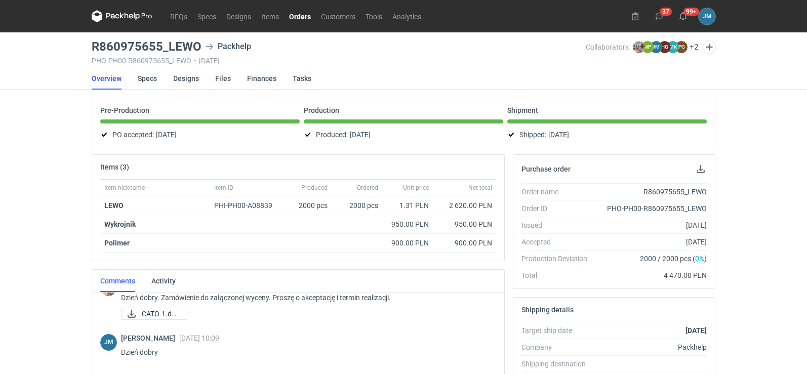
click at [116, 18] on icon at bounding box center [112, 16] width 13 height 6
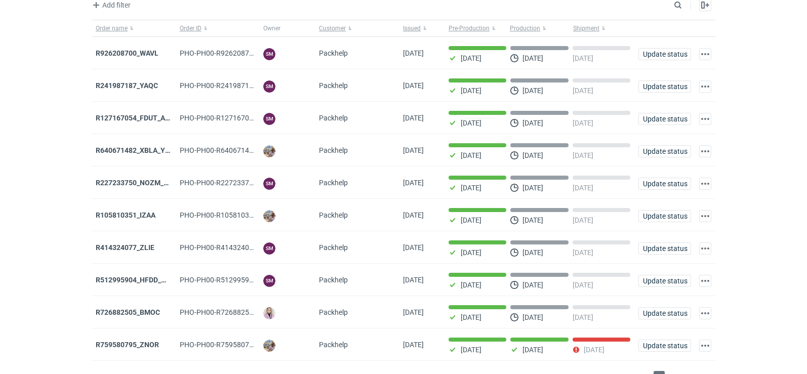
scroll to position [83, 0]
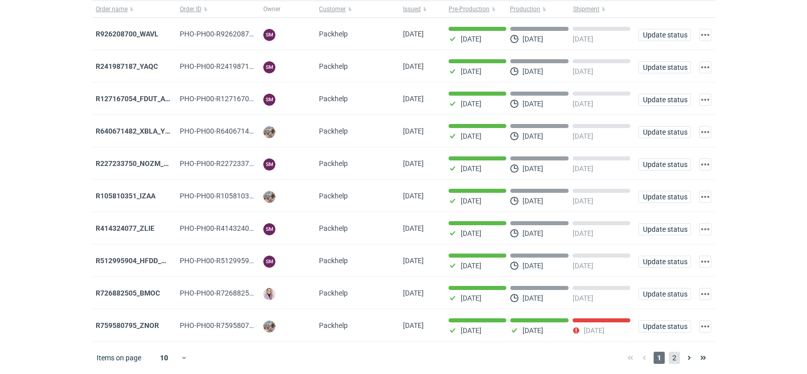
click at [671, 358] on span "2" at bounding box center [674, 358] width 11 height 12
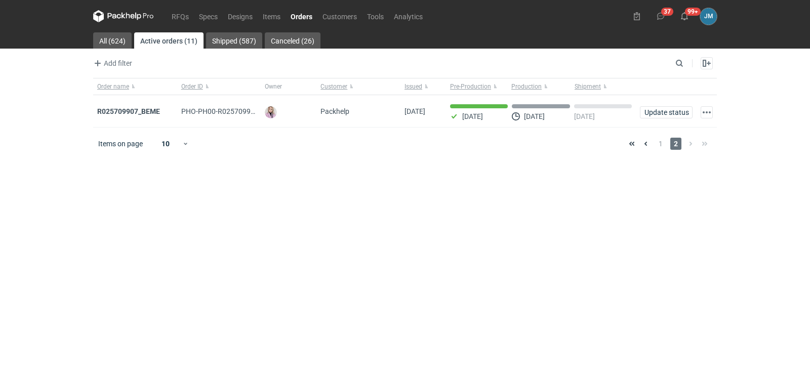
click at [112, 15] on icon at bounding box center [123, 16] width 61 height 12
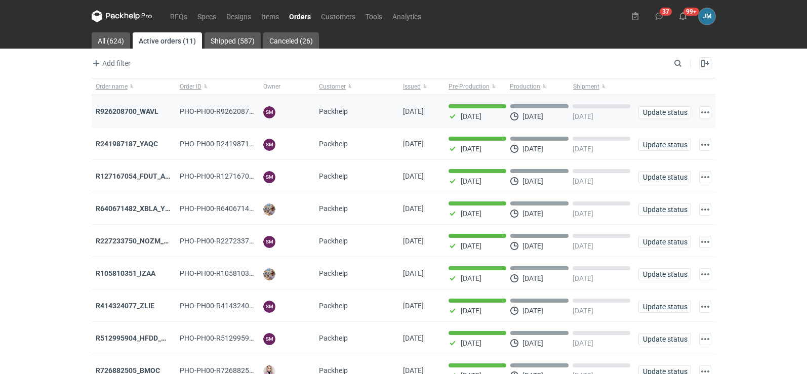
scroll to position [83, 0]
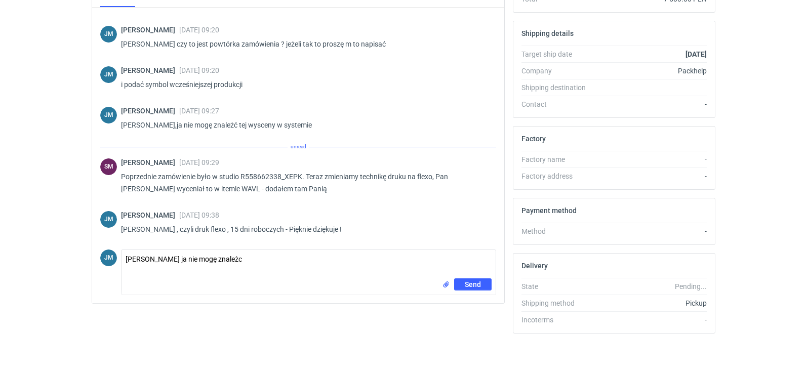
scroll to position [477, 0]
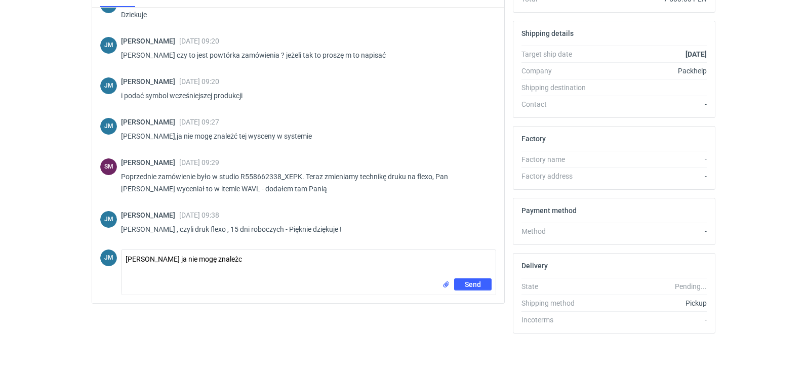
drag, startPoint x: 295, startPoint y: 265, endPoint x: 0, endPoint y: 242, distance: 295.5
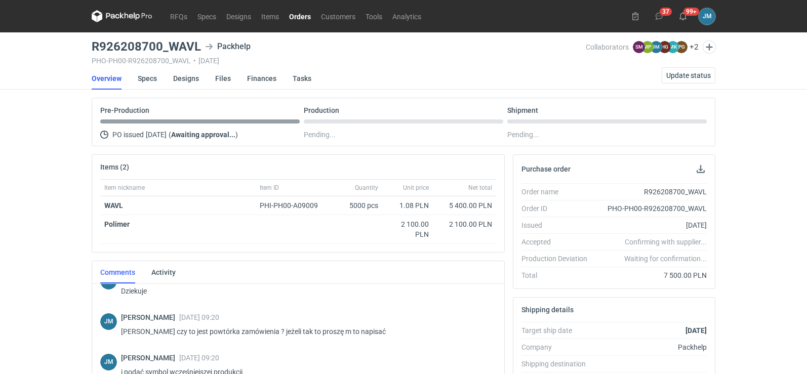
click at [128, 12] on icon at bounding box center [122, 16] width 61 height 12
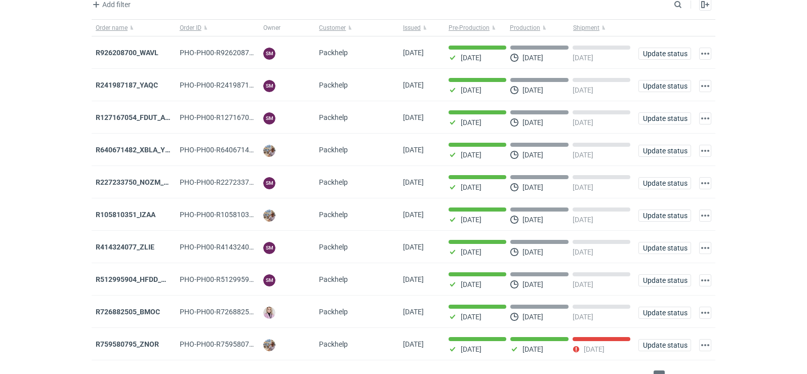
scroll to position [83, 0]
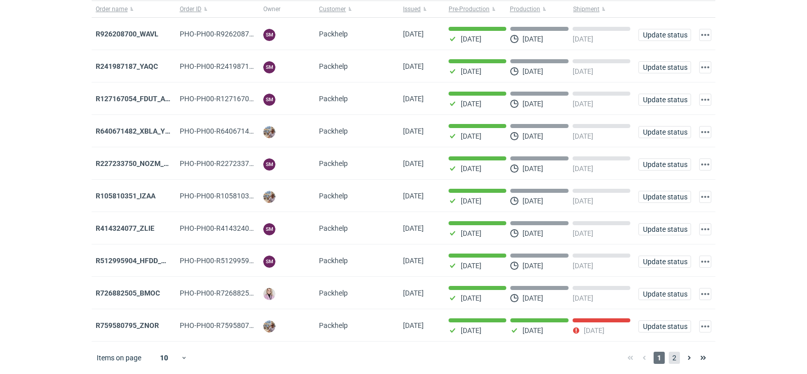
click at [678, 361] on span "2" at bounding box center [674, 358] width 11 height 12
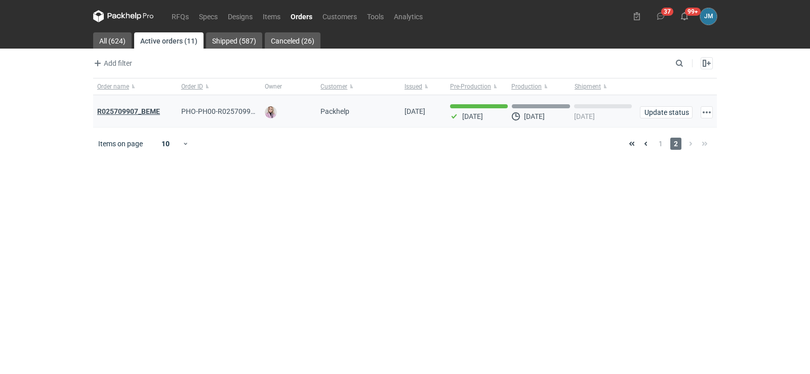
click at [103, 110] on strong "R025709907_BEME" at bounding box center [128, 111] width 63 height 8
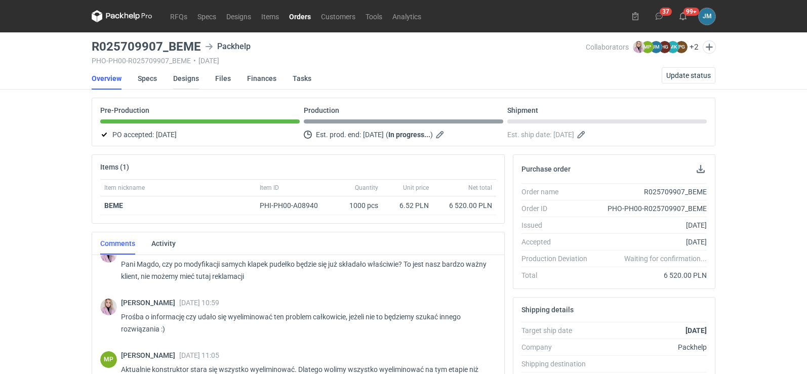
click at [194, 77] on link "Designs" at bounding box center [186, 78] width 26 height 22
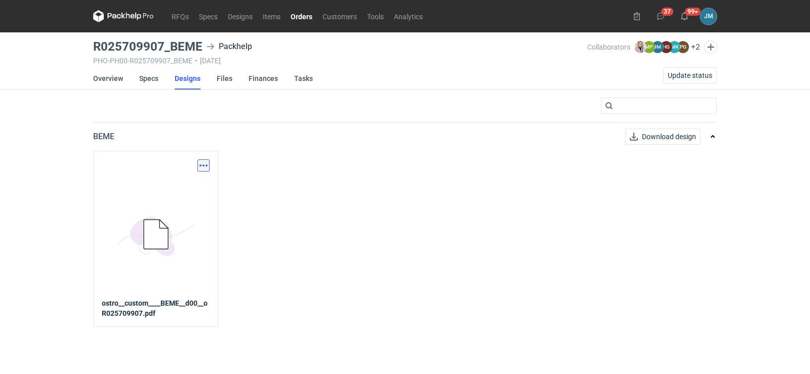
click at [203, 168] on button "button" at bounding box center [203, 165] width 12 height 12
click at [192, 190] on link "Download design part" at bounding box center [158, 188] width 93 height 16
click at [107, 19] on icon at bounding box center [123, 16] width 61 height 12
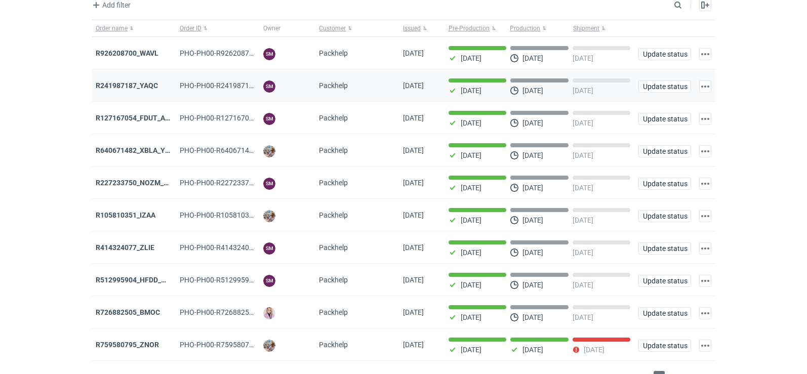
scroll to position [83, 0]
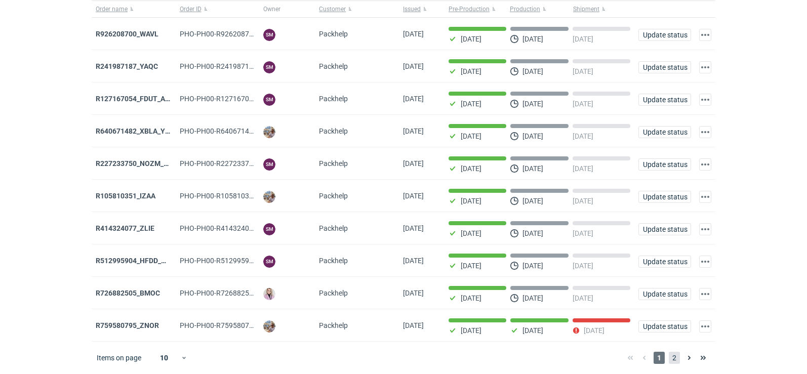
click at [674, 359] on span "2" at bounding box center [674, 358] width 11 height 12
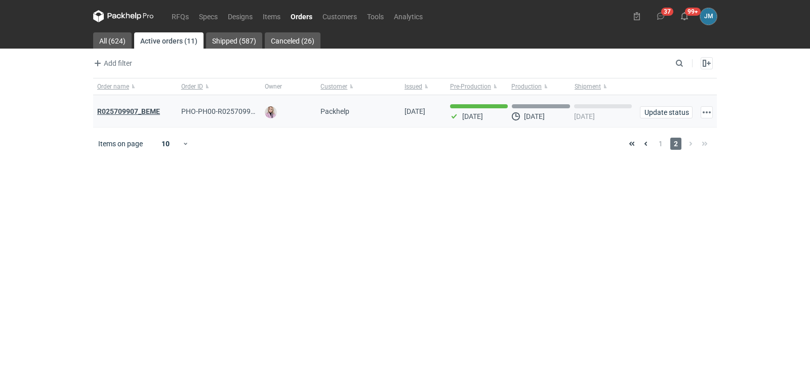
click at [111, 108] on strong "R025709907_BEME" at bounding box center [128, 111] width 63 height 8
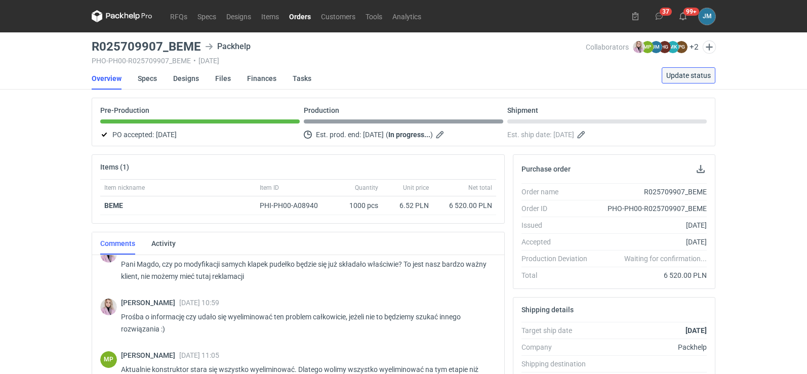
click at [693, 73] on span "Update status" at bounding box center [688, 75] width 45 height 7
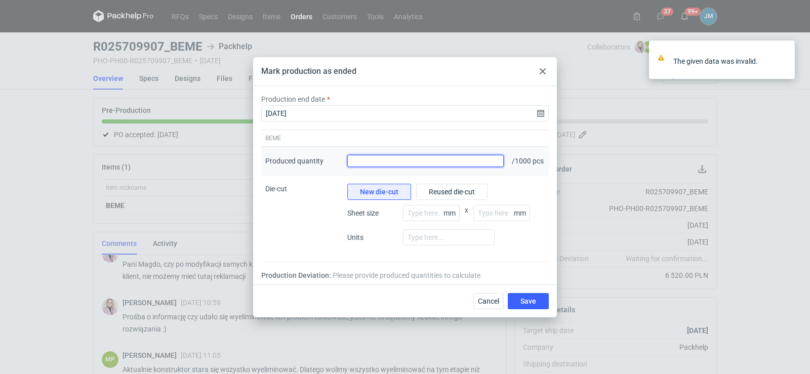
click at [495, 158] on input "Produced quantity" at bounding box center [425, 161] width 156 height 12
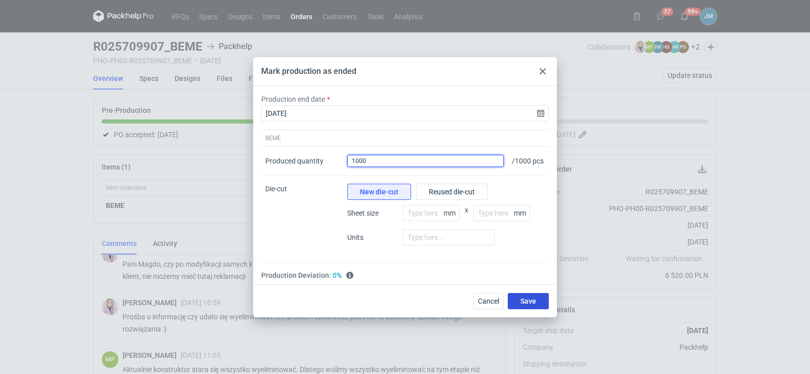
type input "1000"
click at [515, 309] on button "Save" at bounding box center [528, 301] width 41 height 16
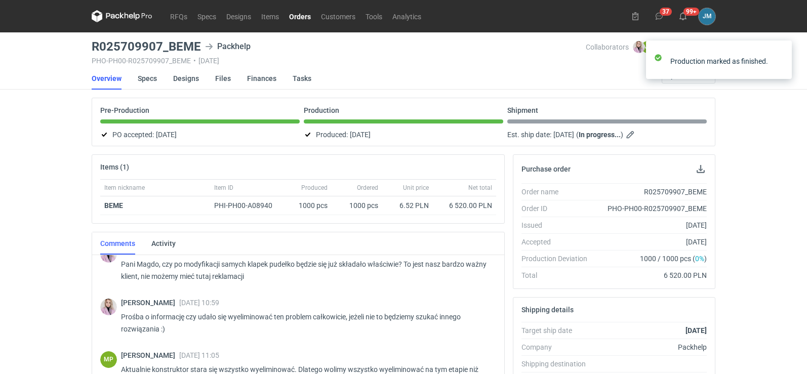
scroll to position [276, 0]
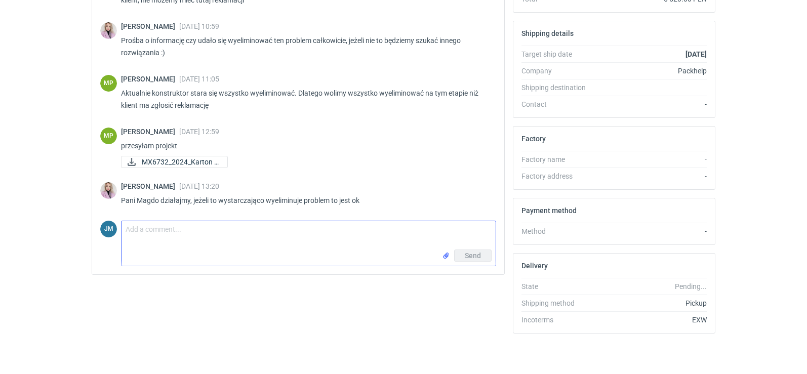
click at [148, 243] on textarea "Comment message" at bounding box center [308, 235] width 374 height 28
paste textarea "• Final palletization 1.paleta 2. 1szt 3.1200x800 4. 1000 szt 5.1730 6. 195 kg"
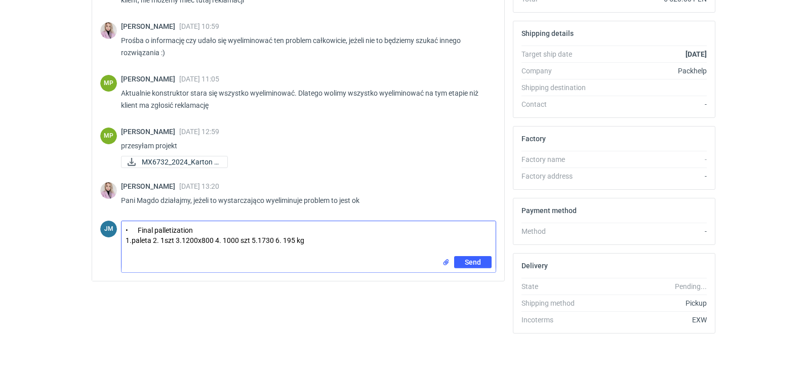
type textarea "• Final palletization 1.paleta 2. 1szt 3.1200x800 4. 1000 szt 5.1730 6. 195 kg"
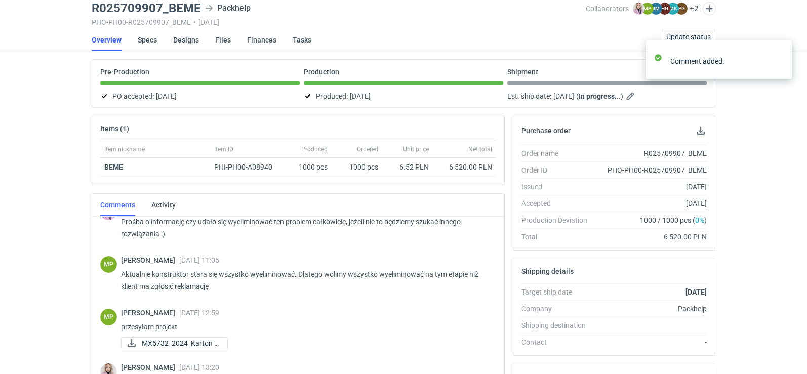
scroll to position [0, 0]
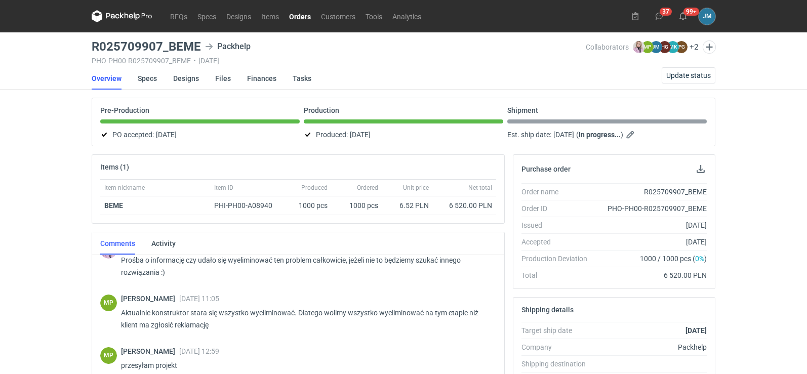
click at [132, 11] on icon at bounding box center [122, 16] width 61 height 12
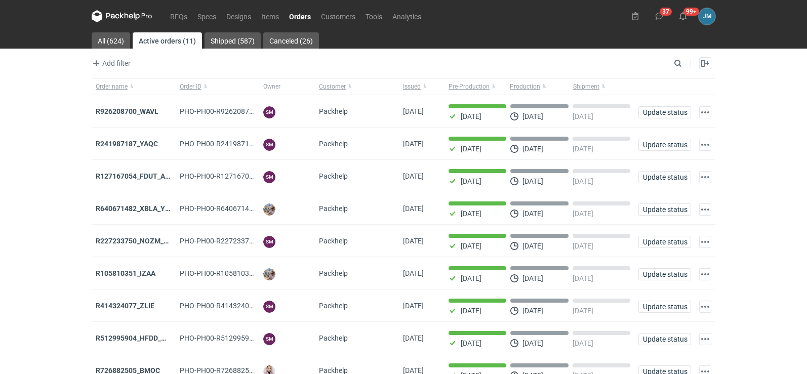
click at [131, 18] on icon at bounding box center [131, 16] width 4 height 5
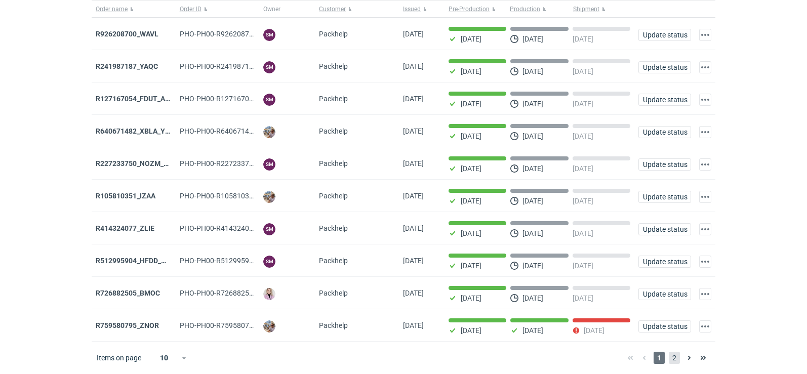
click at [672, 359] on span "2" at bounding box center [674, 358] width 11 height 12
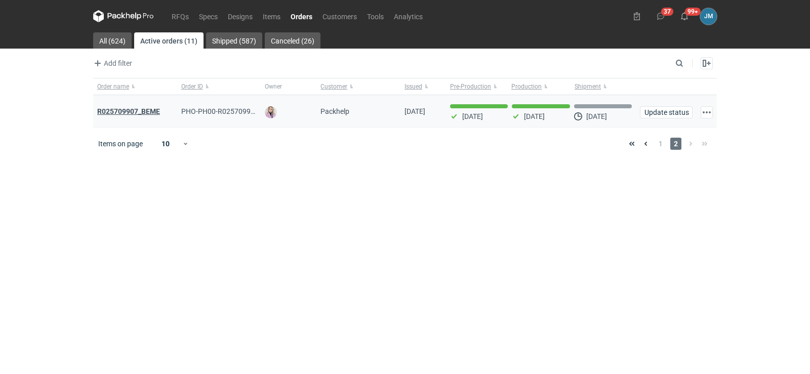
click at [141, 112] on strong "R025709907_BEME" at bounding box center [128, 111] width 63 height 8
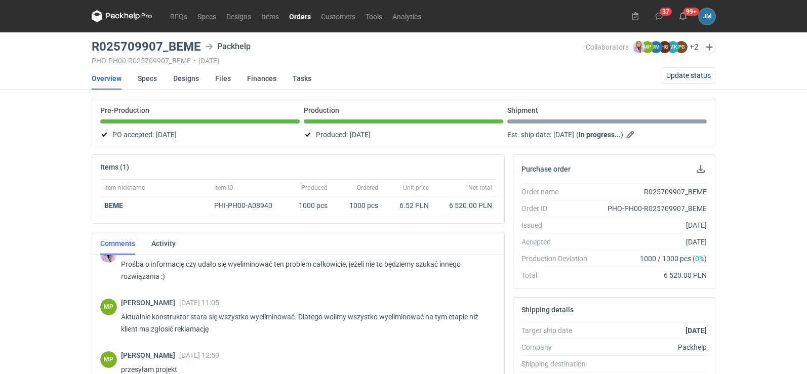
scroll to position [202, 0]
